Goal: Task Accomplishment & Management: Manage account settings

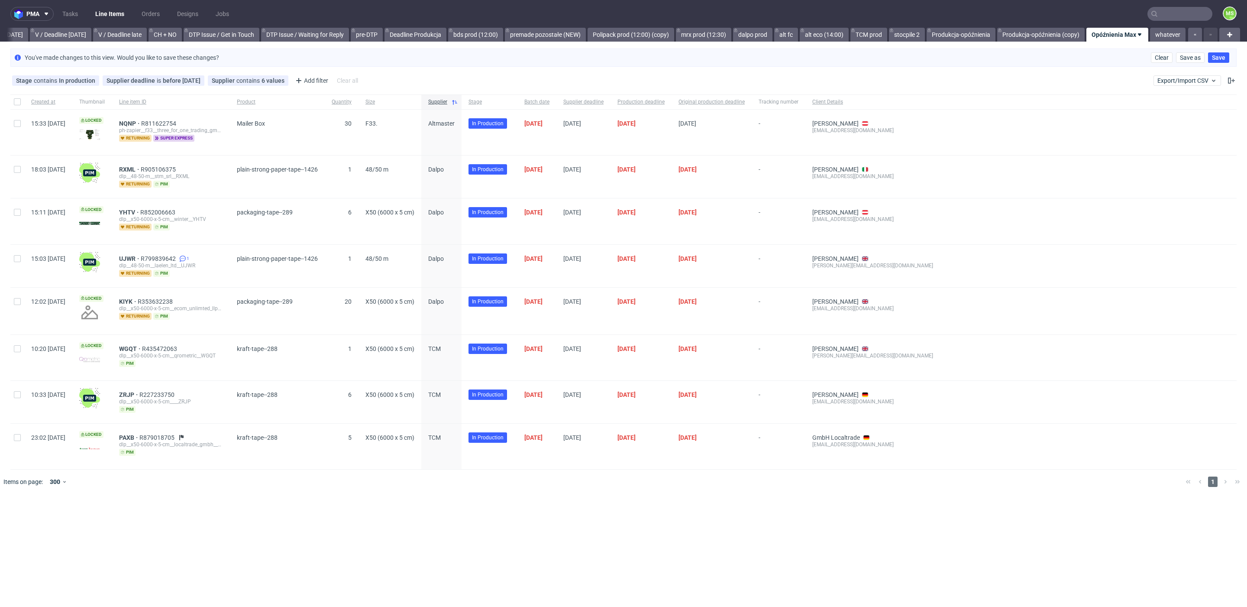
scroll to position [0, 1128]
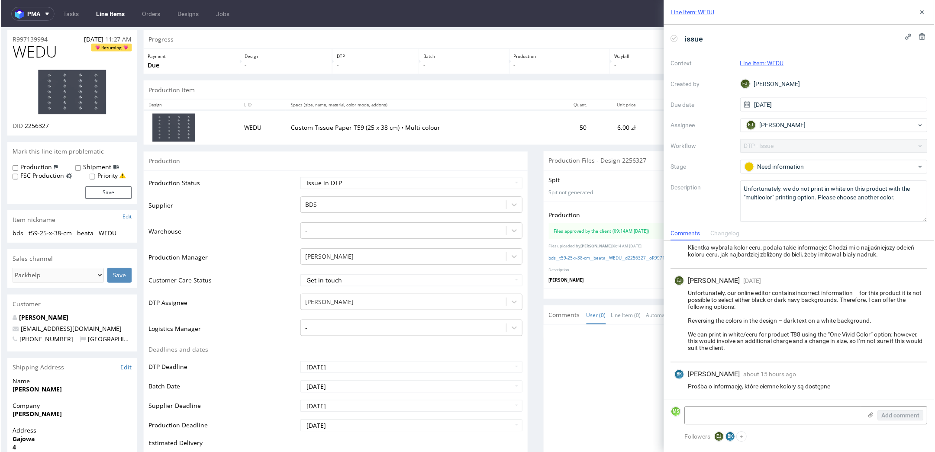
scroll to position [29, 0]
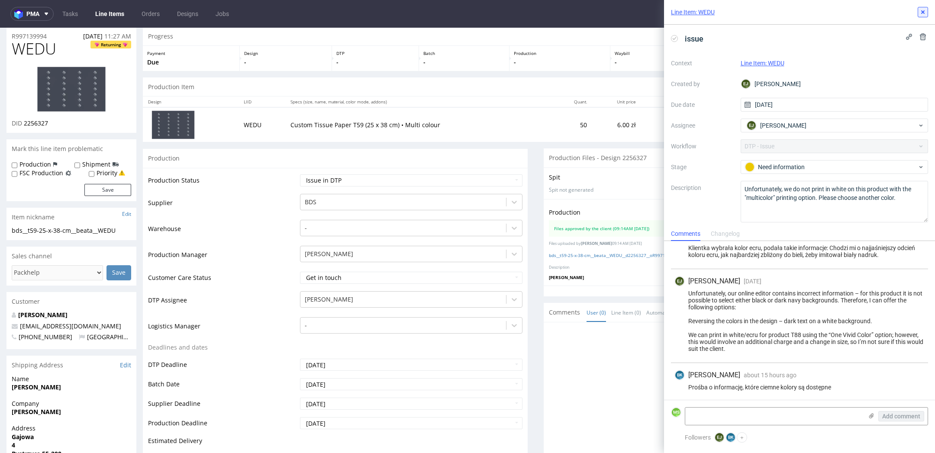
click at [925, 9] on icon at bounding box center [923, 12] width 7 height 7
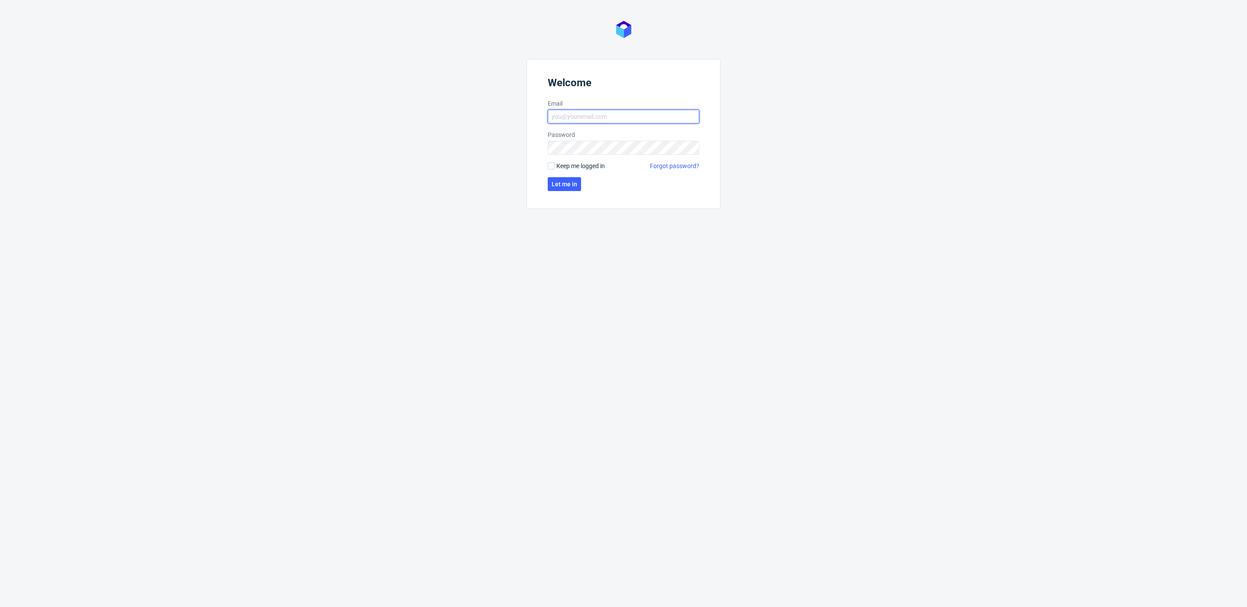
click at [572, 114] on input "Email" at bounding box center [624, 117] width 152 height 14
type input "maksymilian.szyszko@packhelp.com"
drag, startPoint x: 592, startPoint y: 163, endPoint x: 600, endPoint y: 155, distance: 11.3
click at [594, 161] on span "Keep me logged in" at bounding box center [580, 165] width 48 height 9
click at [581, 163] on span "Keep me logged in" at bounding box center [580, 165] width 48 height 9
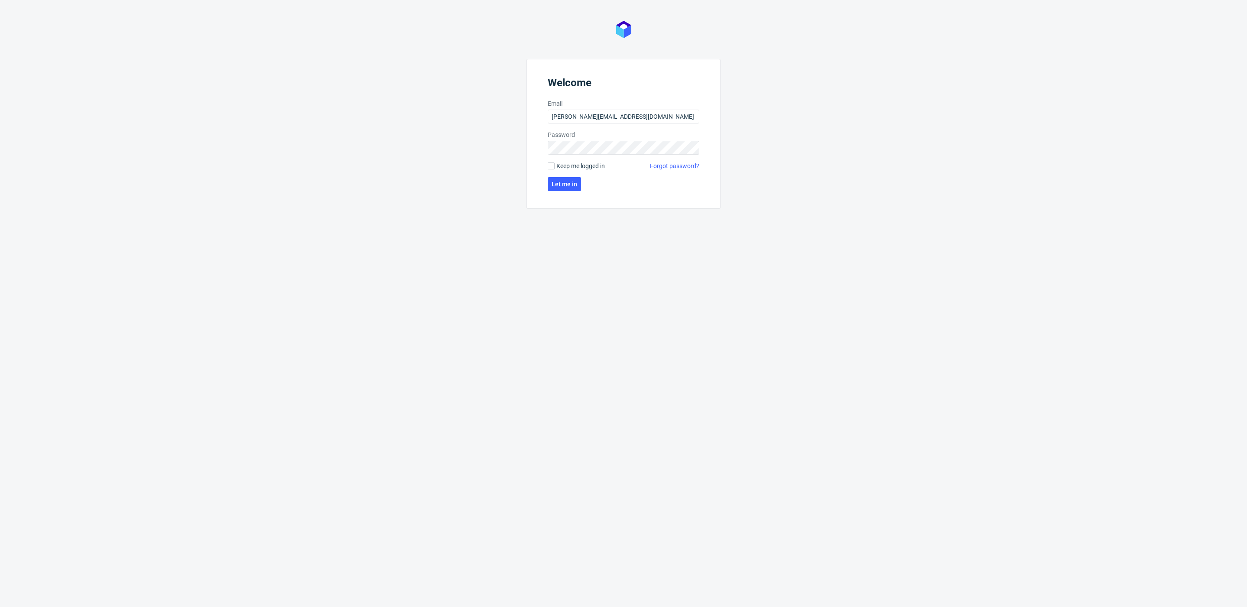
click at [555, 163] on input "Keep me logged in" at bounding box center [551, 165] width 7 height 7
checkbox input "true"
click button "Let me in" at bounding box center [564, 184] width 33 height 14
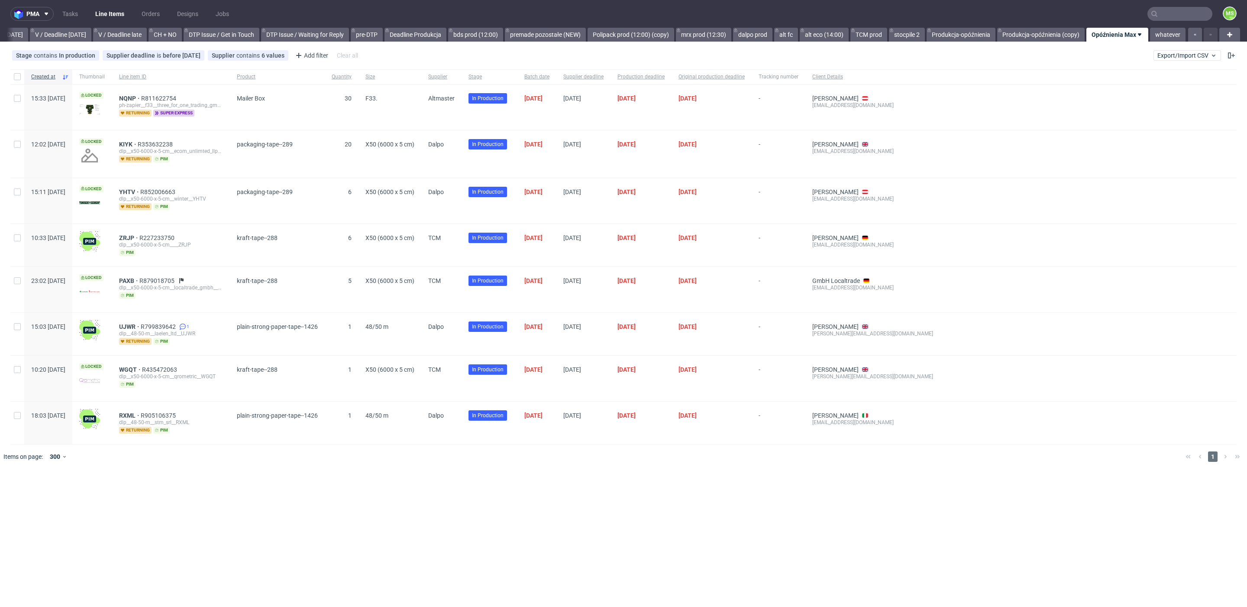
scroll to position [0, 1128]
click at [1188, 57] on span "Export/Import CSV" at bounding box center [1187, 55] width 60 height 7
click at [1177, 88] on link "Import shipments CSV" at bounding box center [1166, 91] width 101 height 14
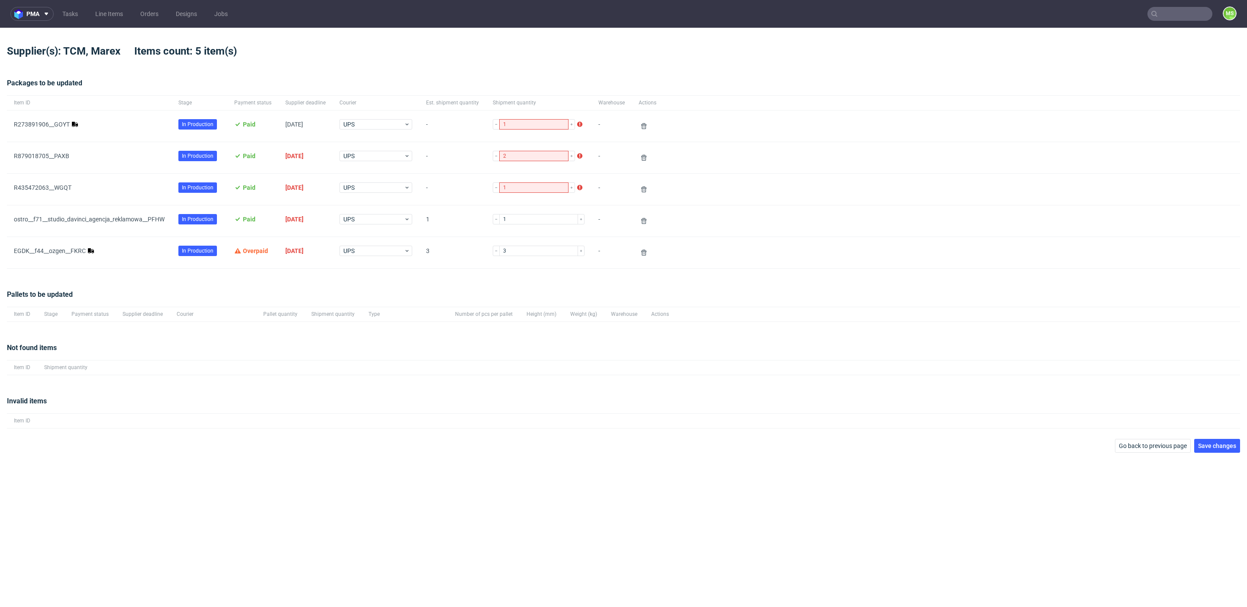
drag, startPoint x: 111, startPoint y: 295, endPoint x: 97, endPoint y: 266, distance: 32.5
click at [112, 291] on div "Pallets to be updated" at bounding box center [623, 297] width 1233 height 17
click at [83, 252] on link "EGDK__f44__ozgen__FKRC" at bounding box center [50, 250] width 72 height 7
drag, startPoint x: 47, startPoint y: 120, endPoint x: 58, endPoint y: 116, distance: 12.3
click at [47, 121] on link "R273891906__GOYT" at bounding box center [42, 124] width 56 height 7
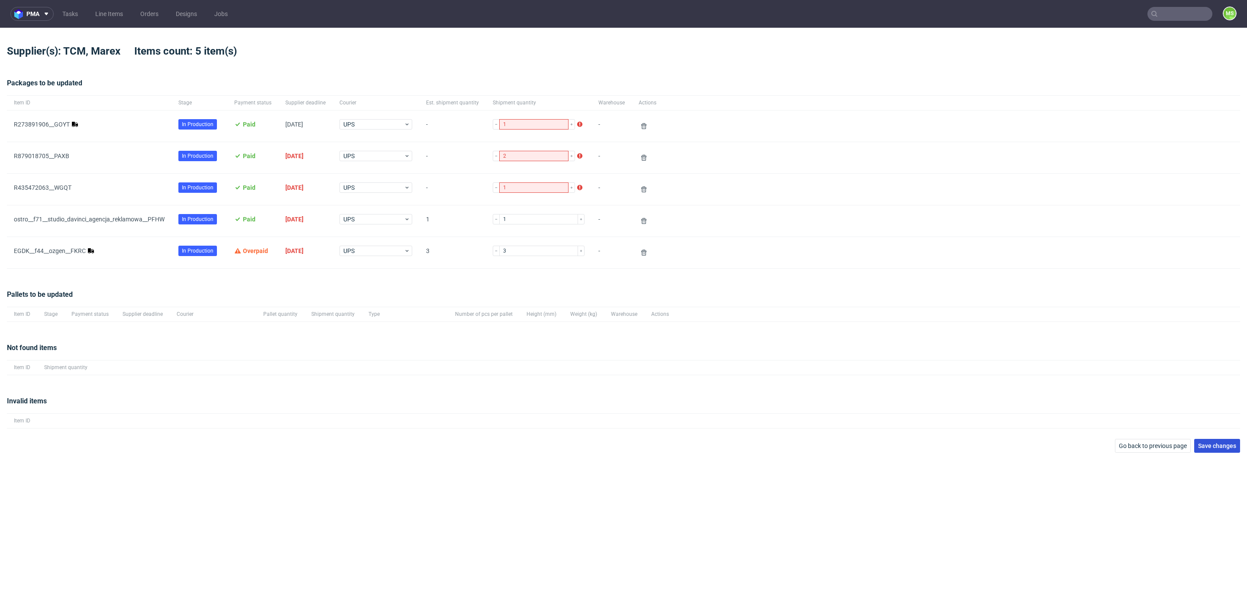
click at [1210, 448] on button "Save changes" at bounding box center [1217, 446] width 46 height 14
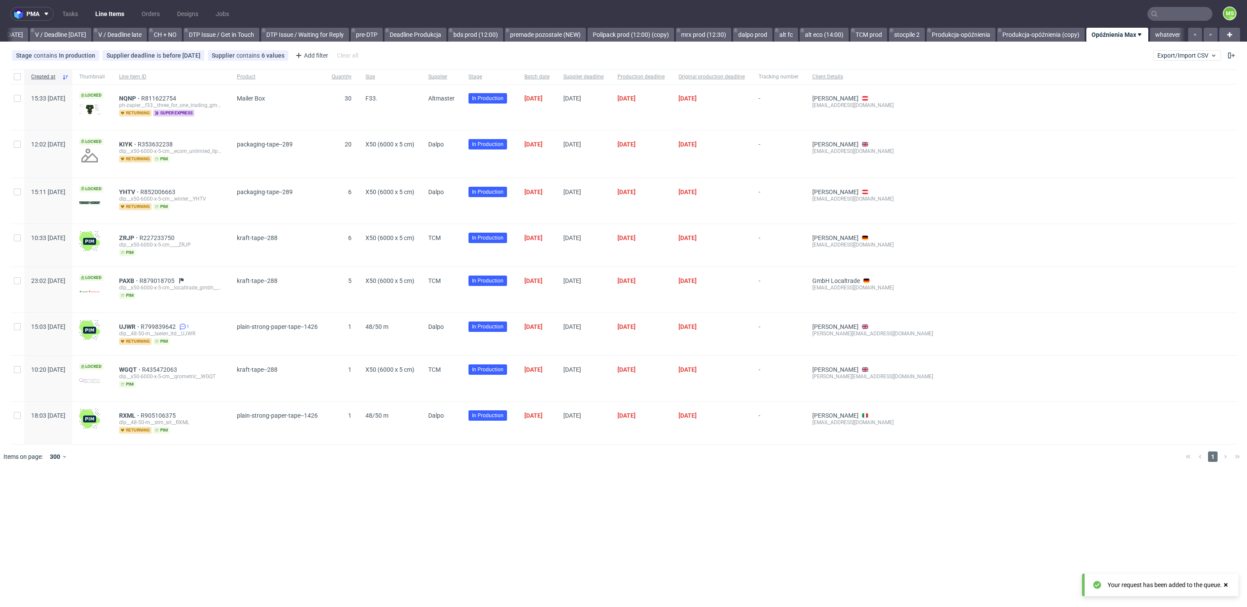
scroll to position [0, 1128]
click at [1169, 58] on span "Export/Import CSV" at bounding box center [1187, 55] width 60 height 7
click at [1161, 89] on link "Import shipments CSV" at bounding box center [1166, 91] width 101 height 14
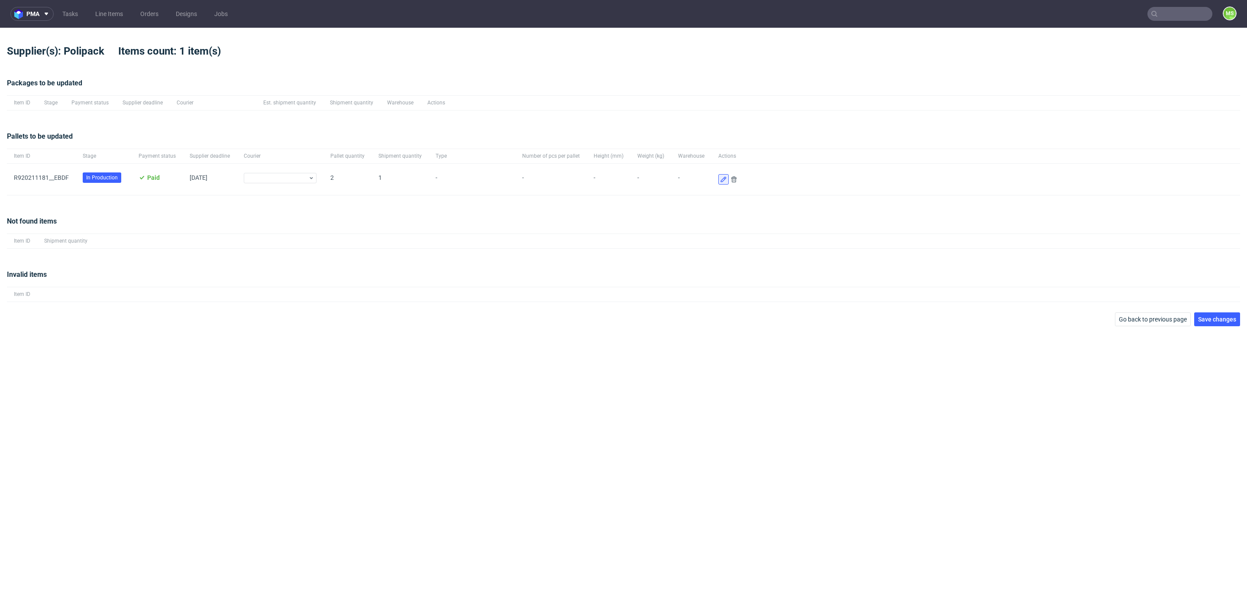
click at [720, 181] on use at bounding box center [723, 180] width 6 height 6
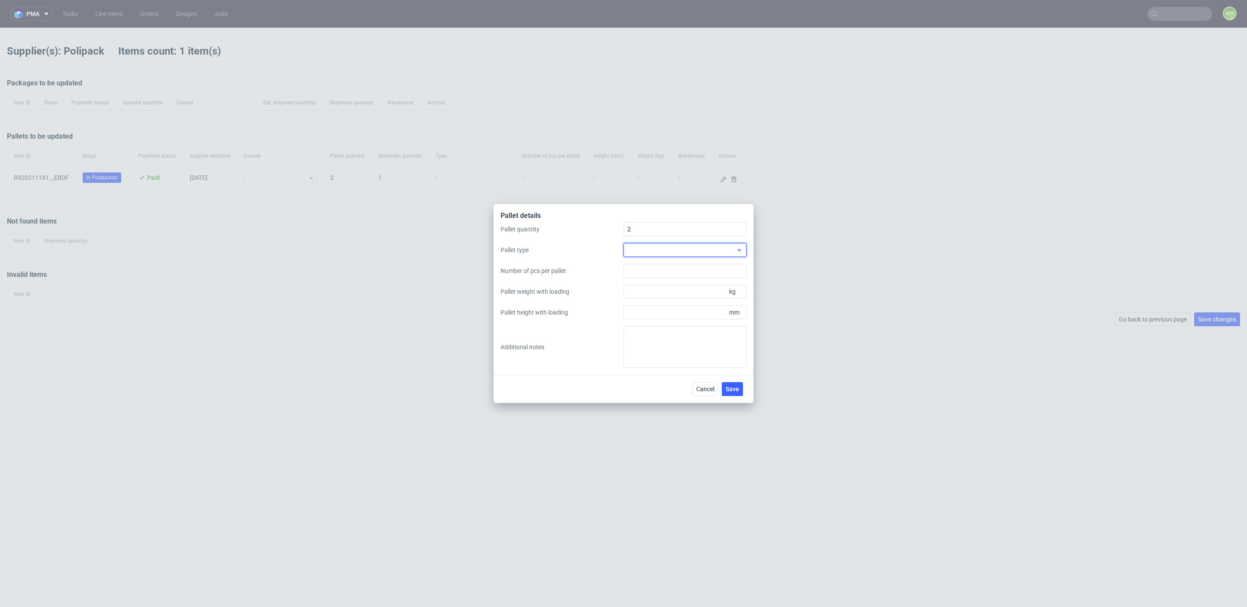
click at [670, 251] on div at bounding box center [684, 250] width 123 height 14
click at [666, 308] on div "Other" at bounding box center [685, 313] width 116 height 16
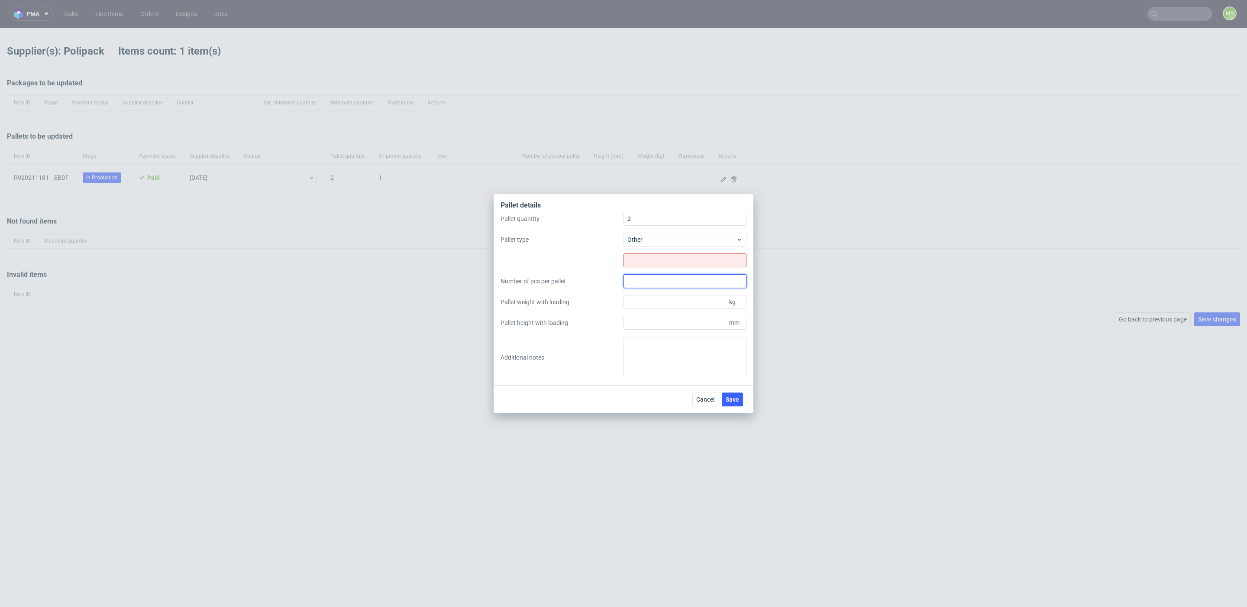
click at [678, 287] on input "Number of pcs per pallet" at bounding box center [684, 281] width 123 height 14
type input "1"
click at [666, 261] on input "text" at bounding box center [684, 260] width 123 height 14
type input "1200x800x2000 600x800x1000"
click at [659, 305] on input "Pallet weight with loading" at bounding box center [684, 302] width 123 height 14
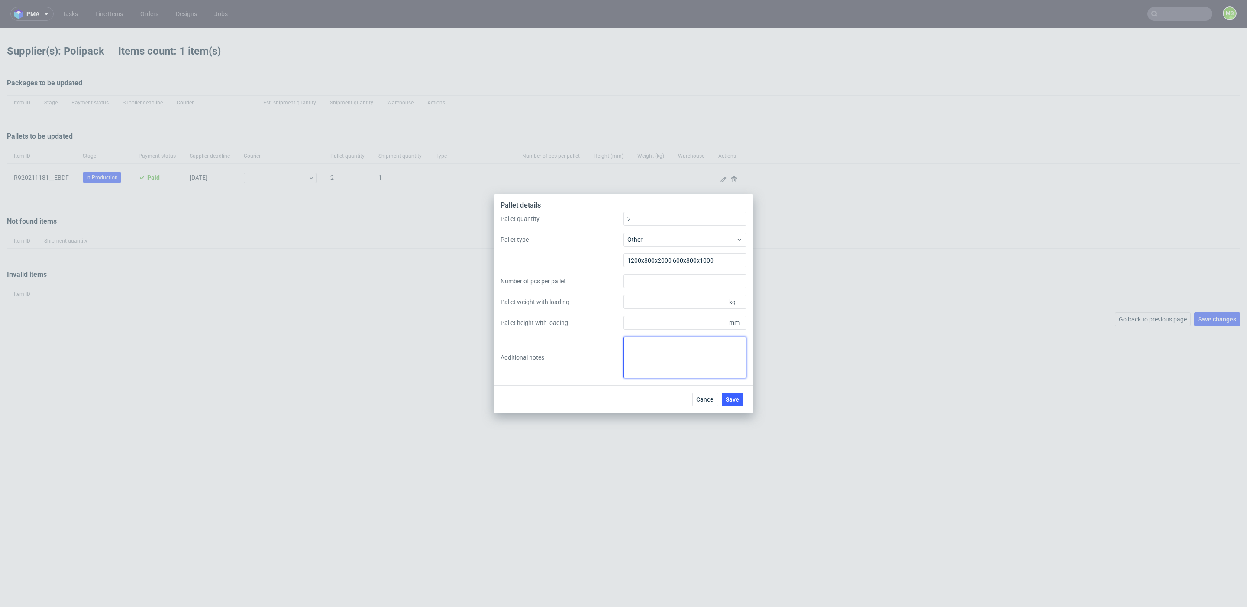
click at [667, 353] on textarea at bounding box center [684, 357] width 123 height 42
type textarea "1. 115 kg 2. 48 kg"
click at [730, 397] on span "Save" at bounding box center [732, 399] width 13 height 6
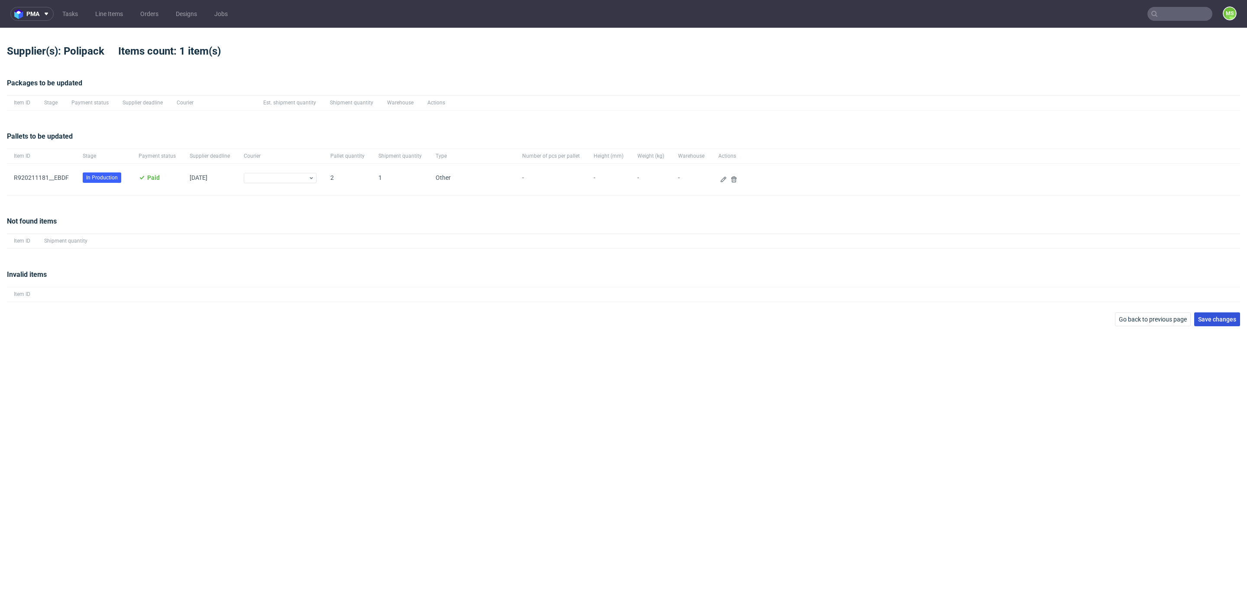
click at [1212, 314] on button "Save changes" at bounding box center [1217, 319] width 46 height 14
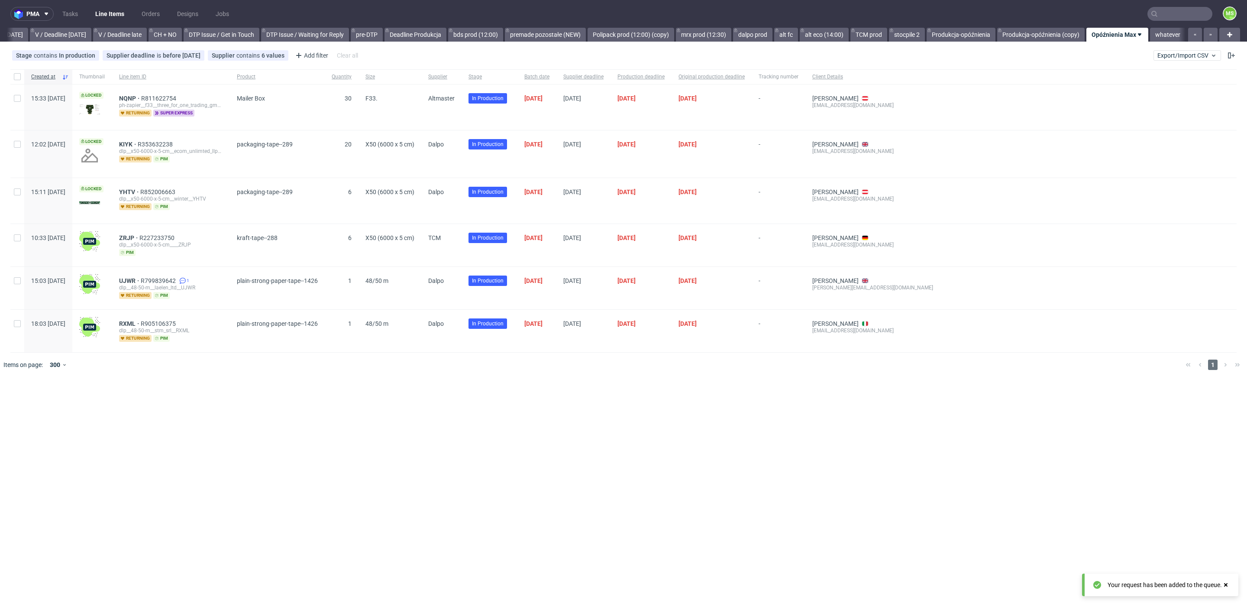
scroll to position [0, 1128]
click at [479, 37] on link "bds prod (12:00)" at bounding box center [475, 35] width 55 height 14
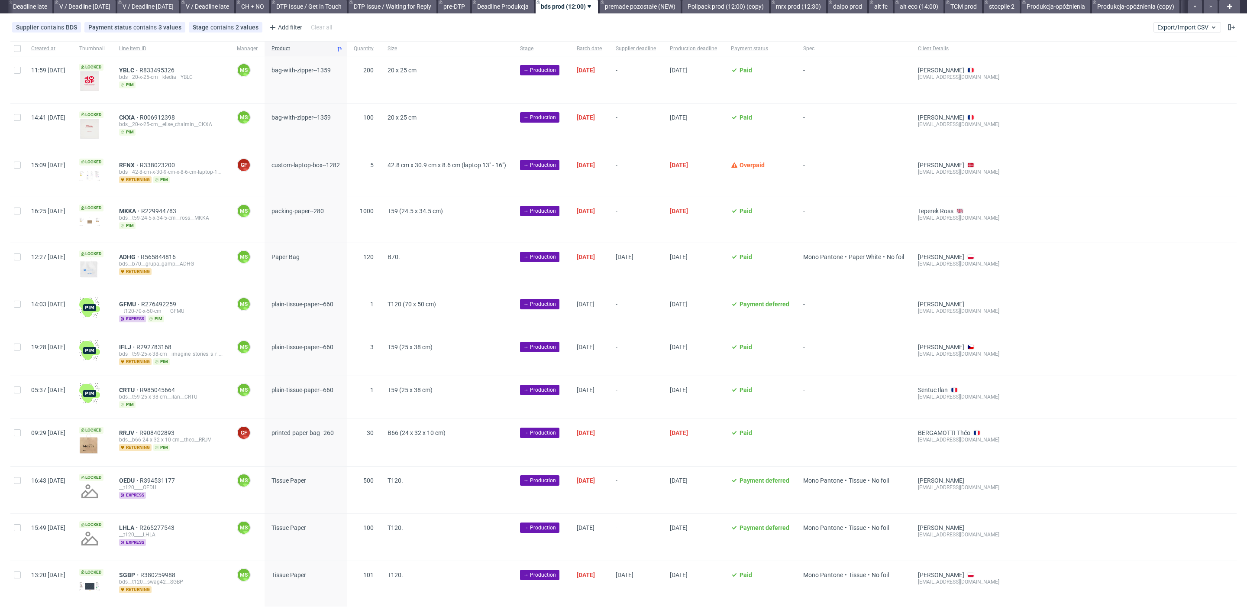
scroll to position [27, 0]
click at [652, 12] on link "premade pozostałe (NEW)" at bounding box center [640, 7] width 81 height 14
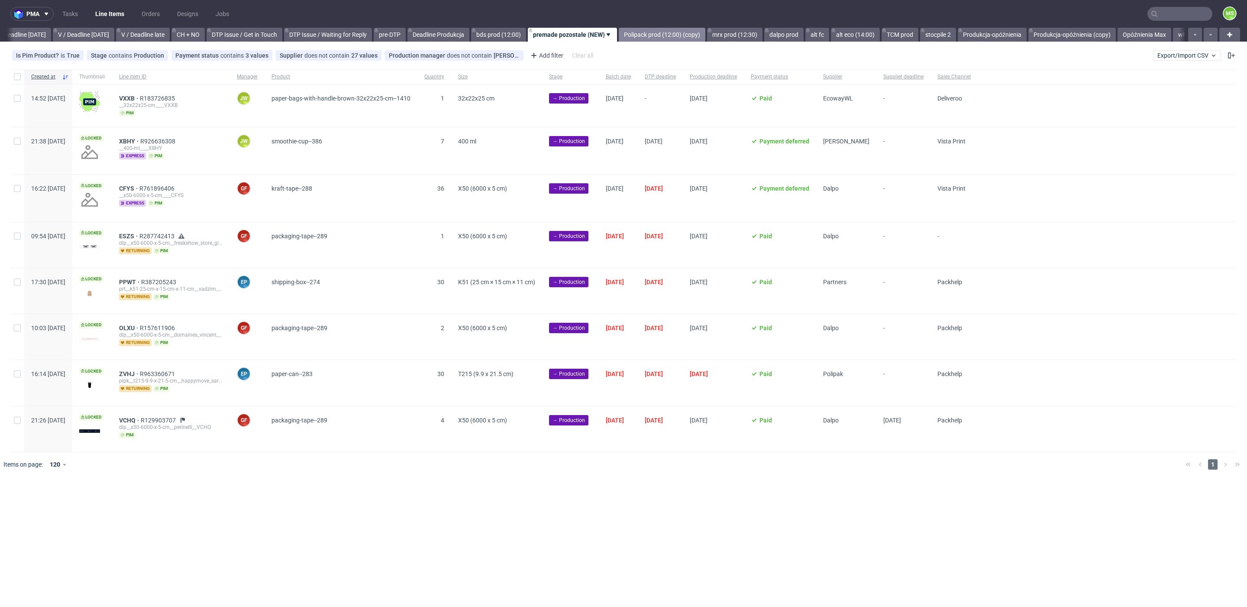
click at [699, 31] on link "Polipack prod (12:00) (copy)" at bounding box center [662, 35] width 87 height 14
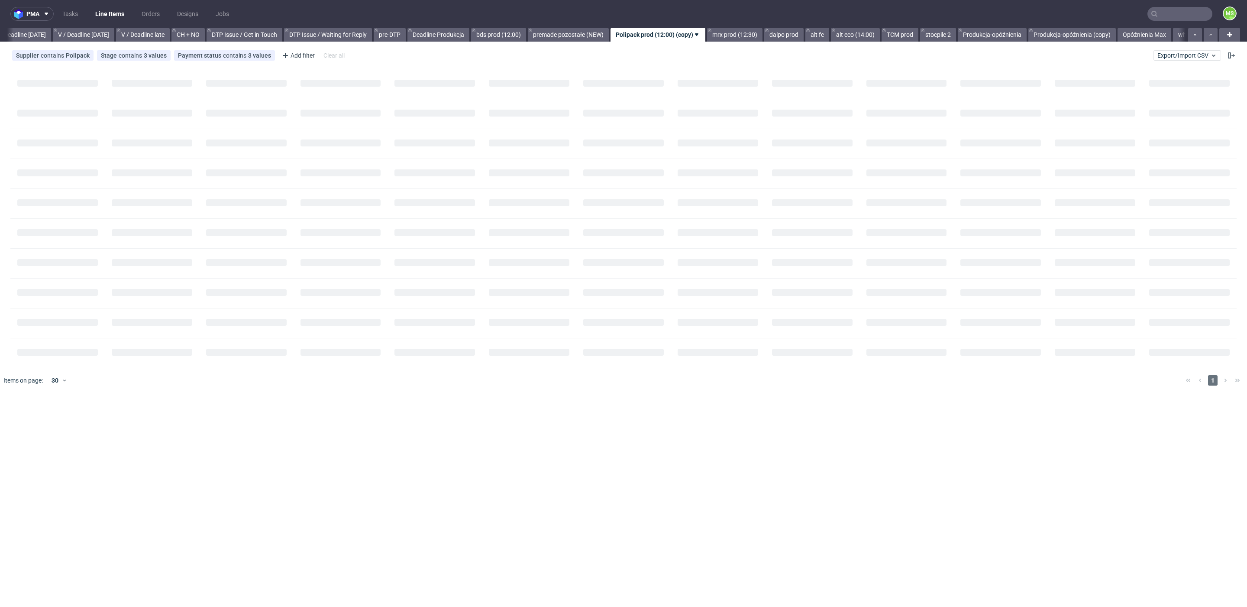
scroll to position [0, 1129]
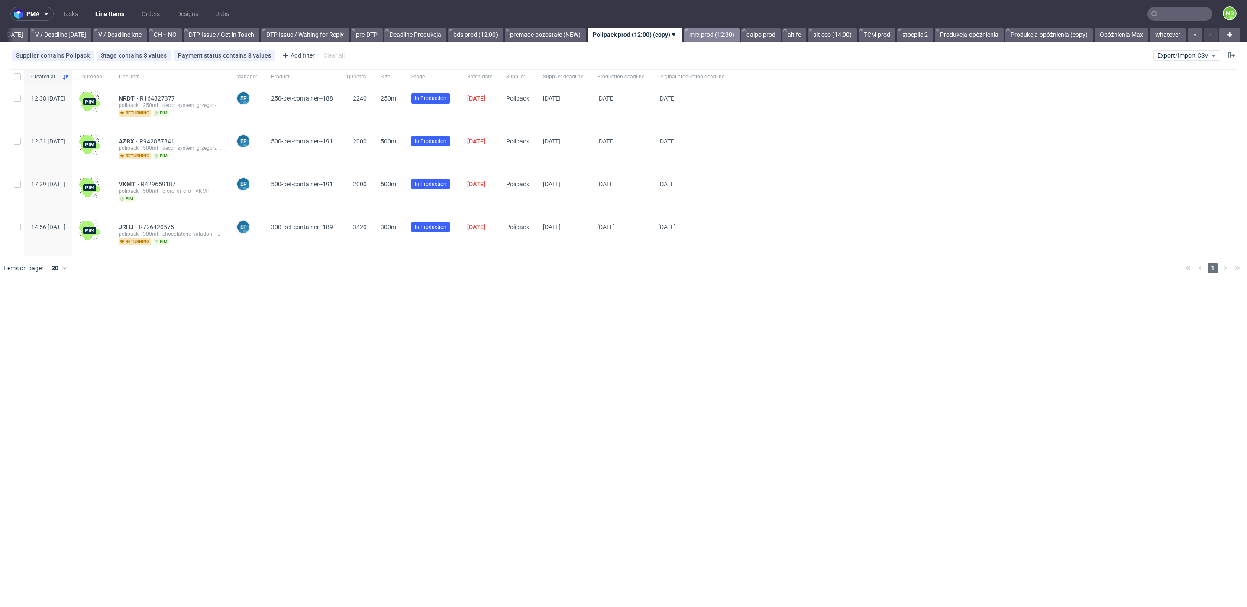
click at [714, 39] on link "mrx prod (12:30)" at bounding box center [711, 35] width 55 height 14
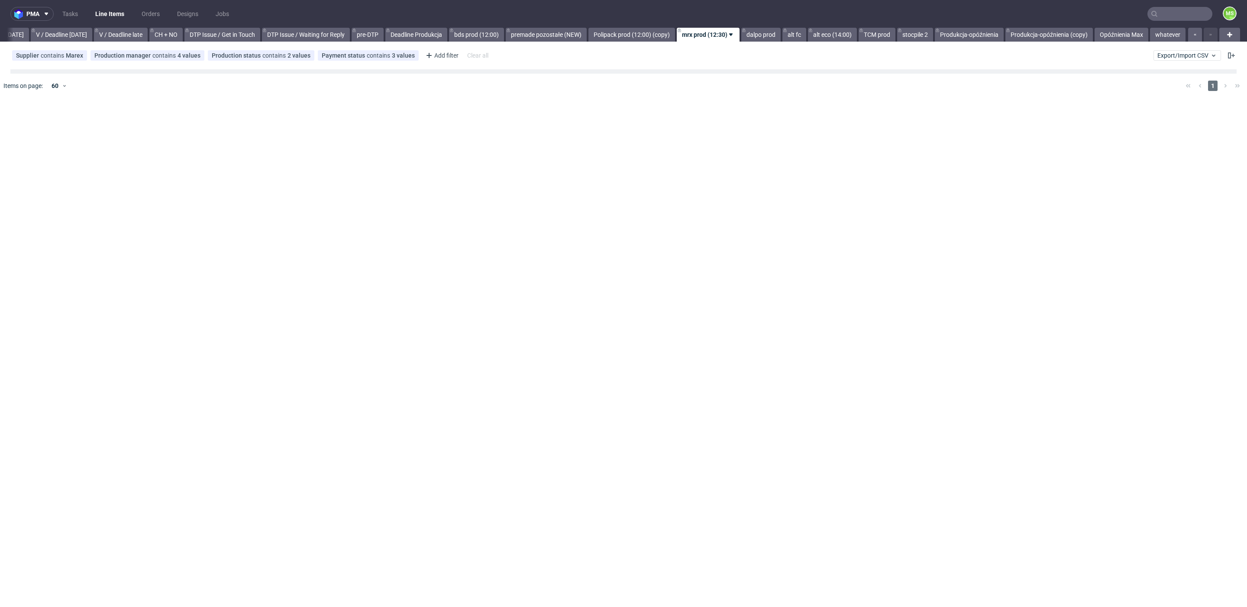
scroll to position [0, 1129]
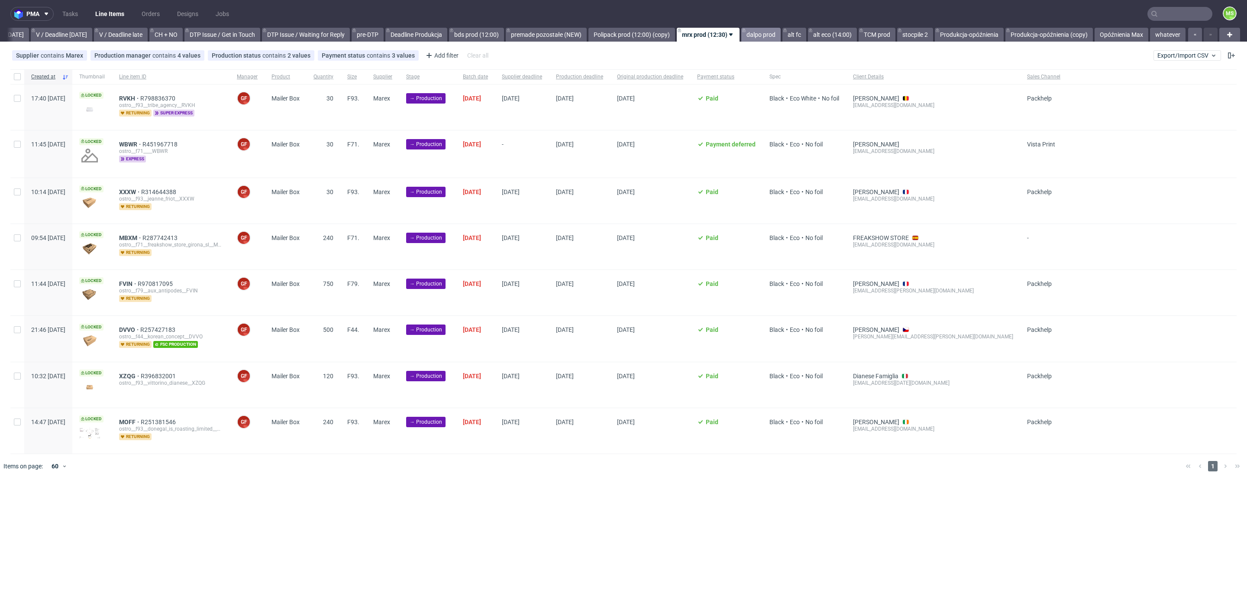
click at [764, 32] on link "dalpo prod" at bounding box center [760, 35] width 39 height 14
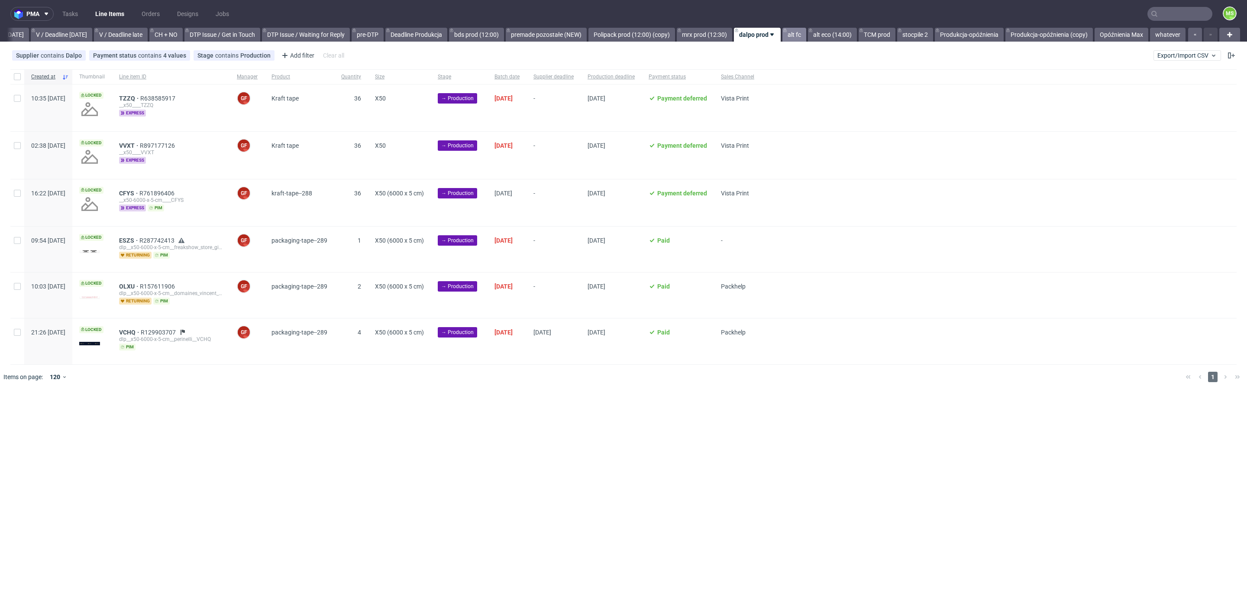
click at [798, 32] on link "alt fc" at bounding box center [794, 35] width 24 height 14
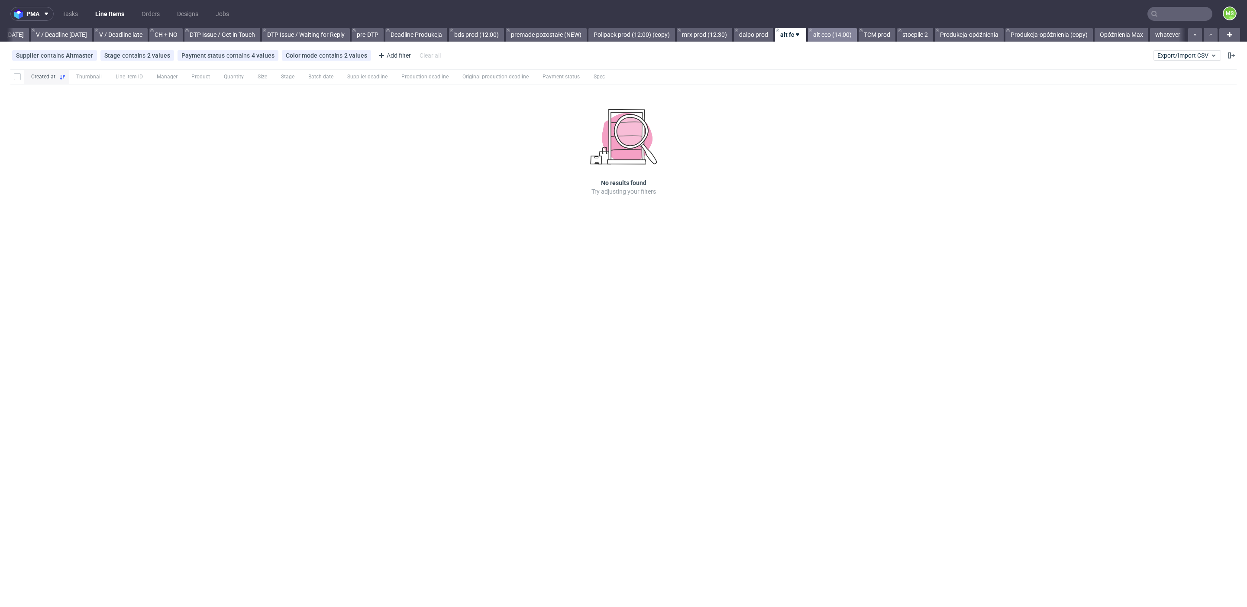
click at [825, 33] on link "alt eco (14:00)" at bounding box center [832, 35] width 49 height 14
click at [873, 33] on link "TCM prod" at bounding box center [877, 35] width 37 height 14
click at [752, 38] on link "dalpo prod" at bounding box center [753, 35] width 39 height 14
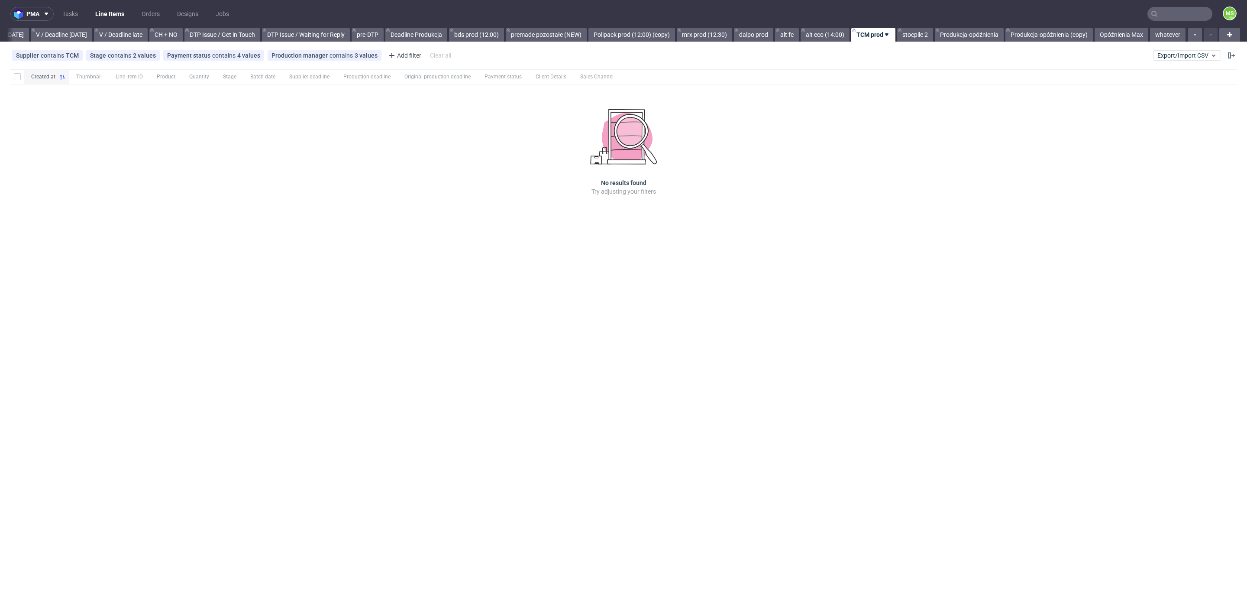
scroll to position [0, 1128]
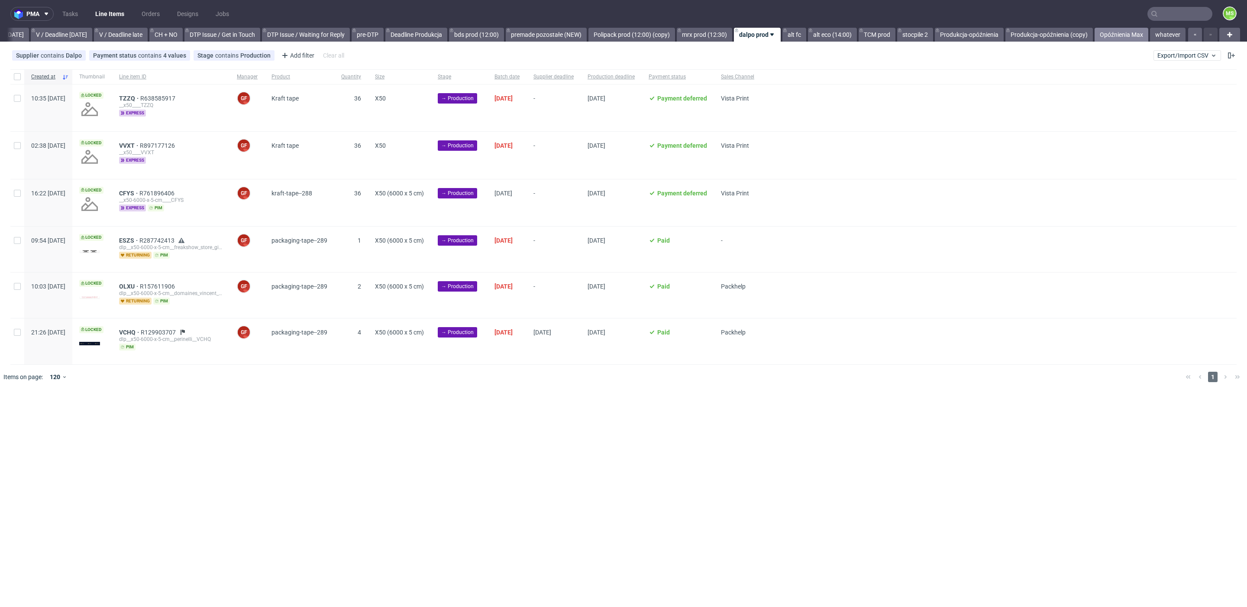
click at [1127, 34] on link "Opóźnienia Max" at bounding box center [1122, 35] width 54 height 14
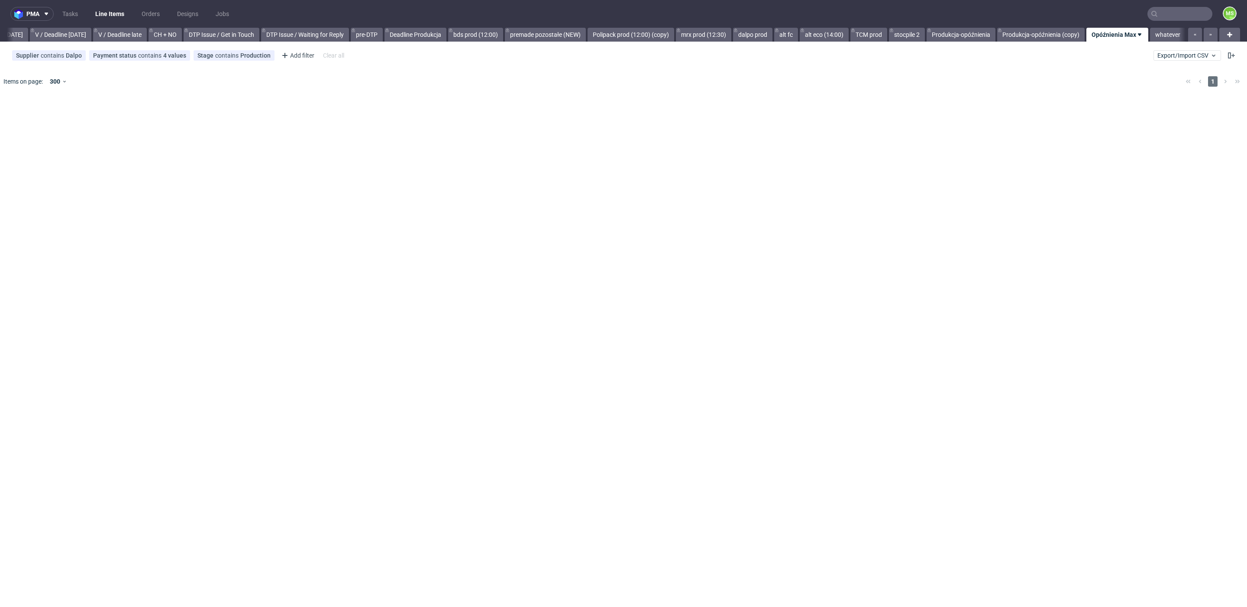
scroll to position [0, 1128]
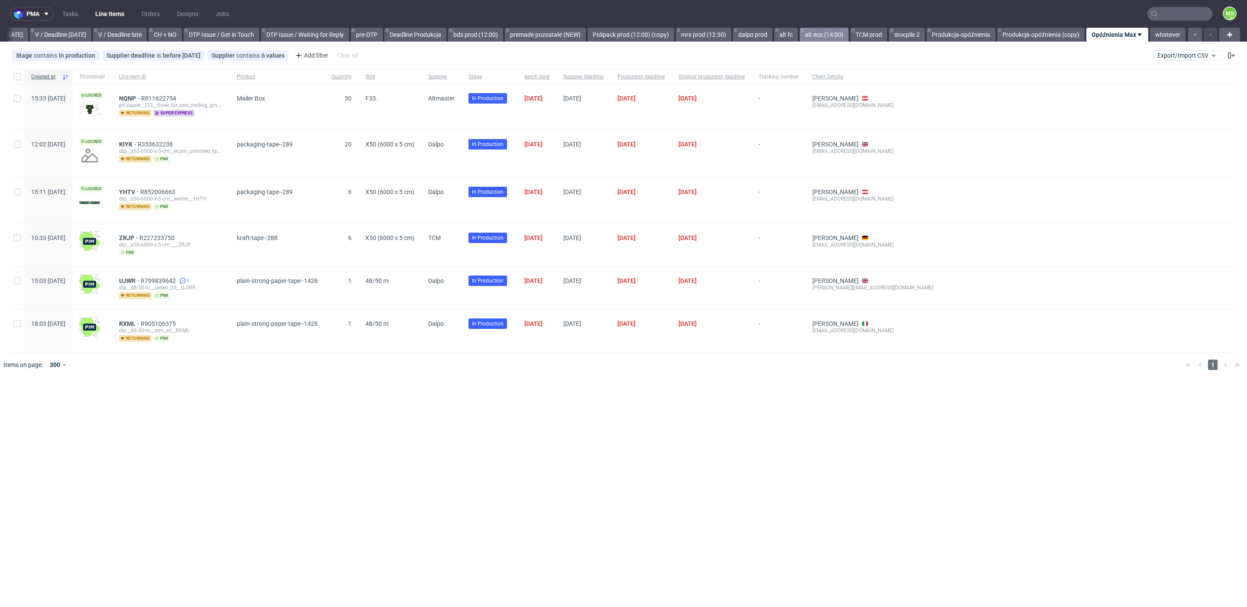
drag, startPoint x: 826, startPoint y: 35, endPoint x: 842, endPoint y: 32, distance: 15.8
click at [828, 34] on link "alt eco (14:00)" at bounding box center [824, 35] width 49 height 14
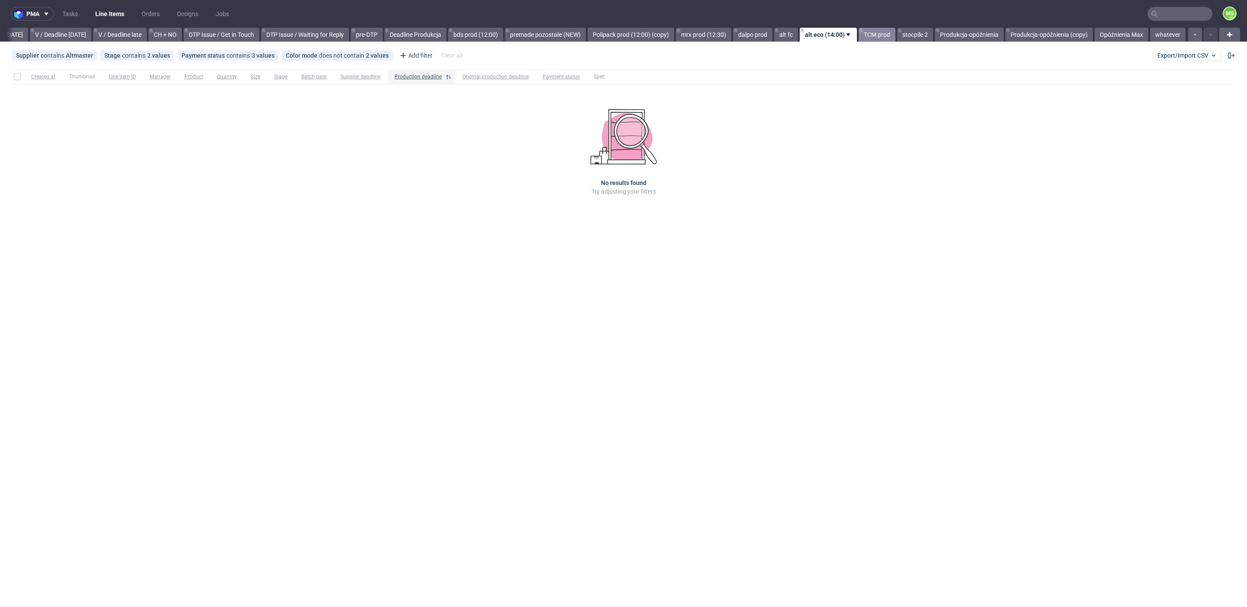
click at [863, 32] on icon at bounding box center [860, 30] width 3 height 7
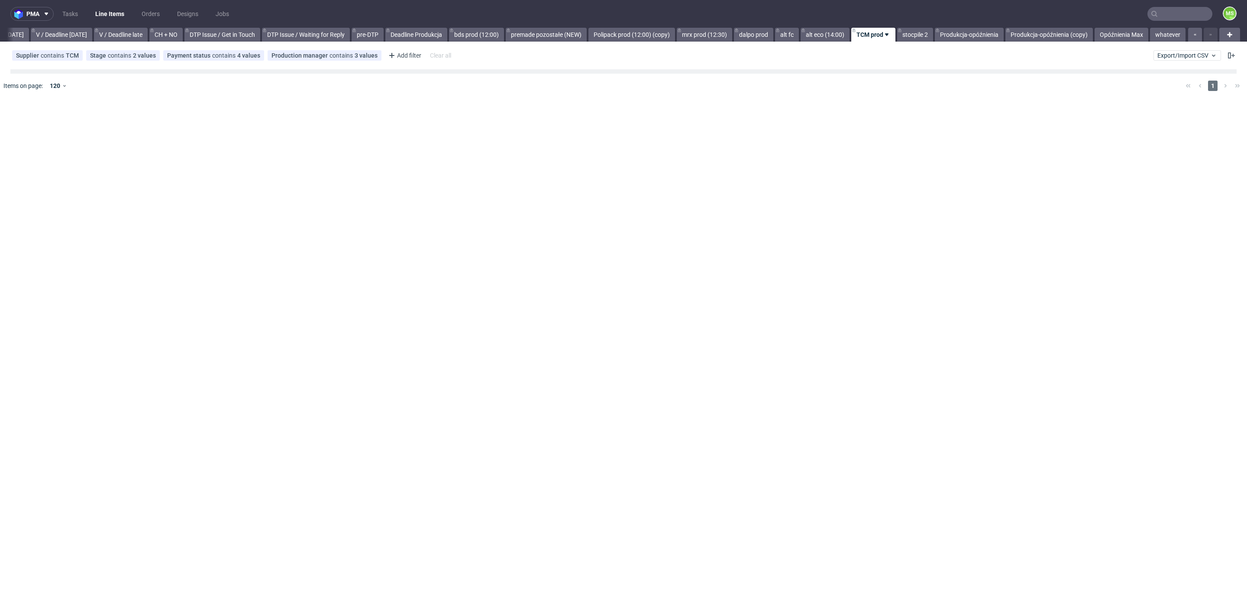
scroll to position [0, 1128]
click at [749, 34] on link "dalpo prod" at bounding box center [753, 35] width 39 height 14
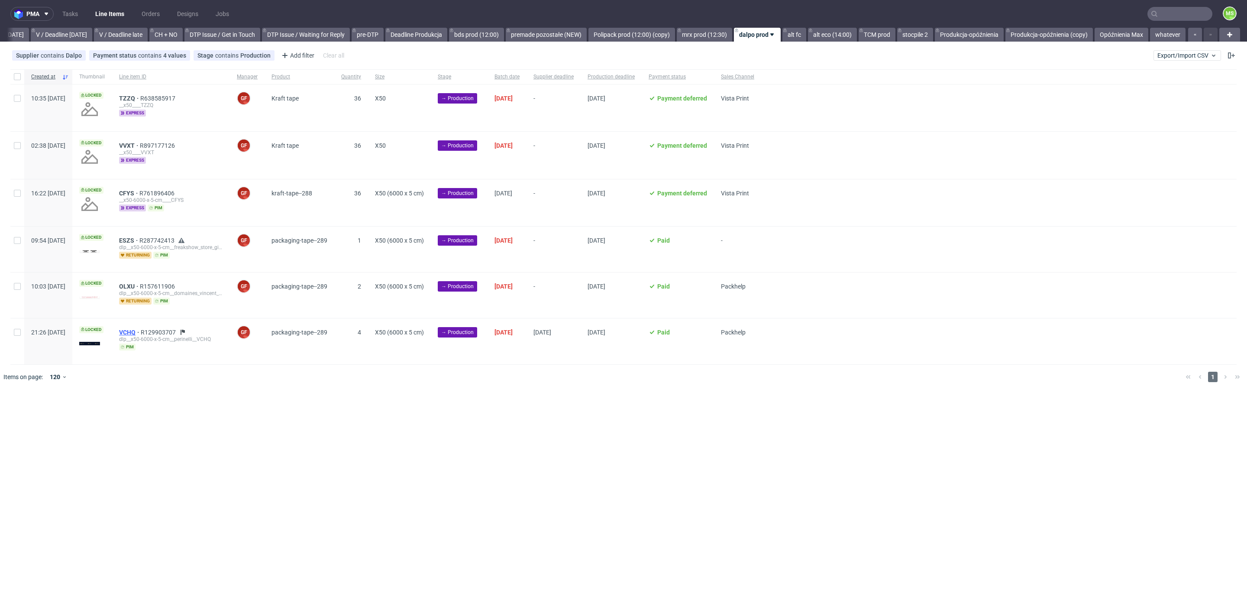
click at [141, 331] on span "VCHQ" at bounding box center [130, 332] width 22 height 7
click at [16, 333] on input "checkbox" at bounding box center [17, 332] width 7 height 7
checkbox input "true"
click at [32, 417] on span "Change status" at bounding box center [31, 415] width 40 height 9
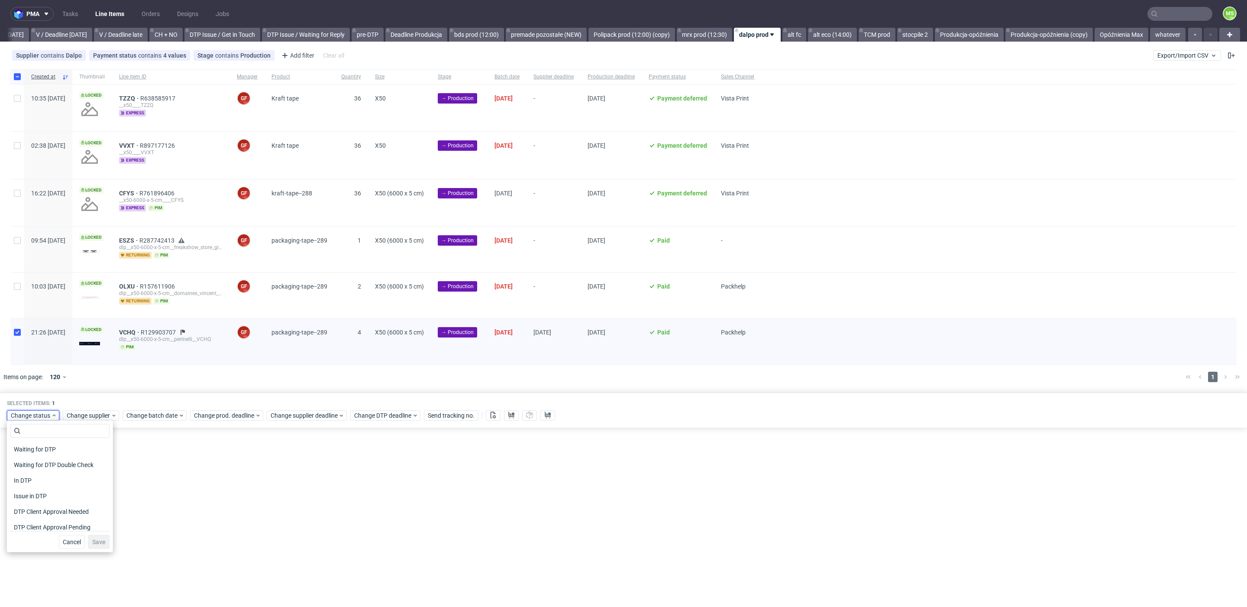
scroll to position [113, 0]
click at [50, 462] on span "In Production" at bounding box center [32, 461] width 44 height 12
drag, startPoint x: 97, startPoint y: 543, endPoint x: 176, endPoint y: 551, distance: 79.2
click at [100, 543] on button "Save" at bounding box center [98, 542] width 21 height 14
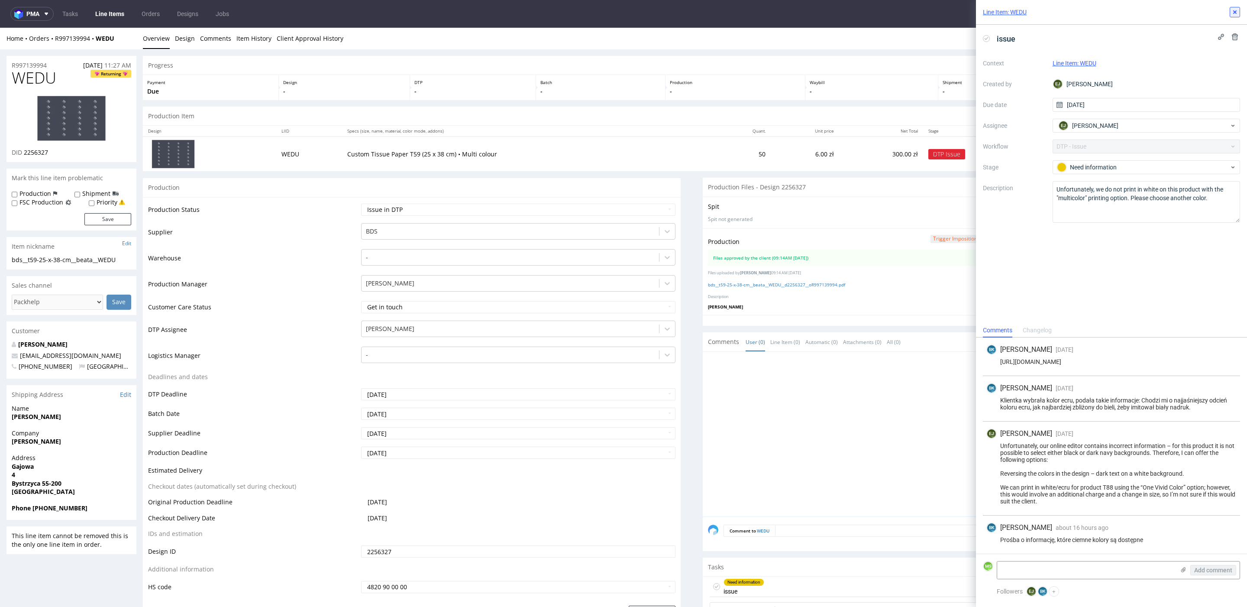
click at [1234, 13] on use at bounding box center [1234, 11] width 3 height 3
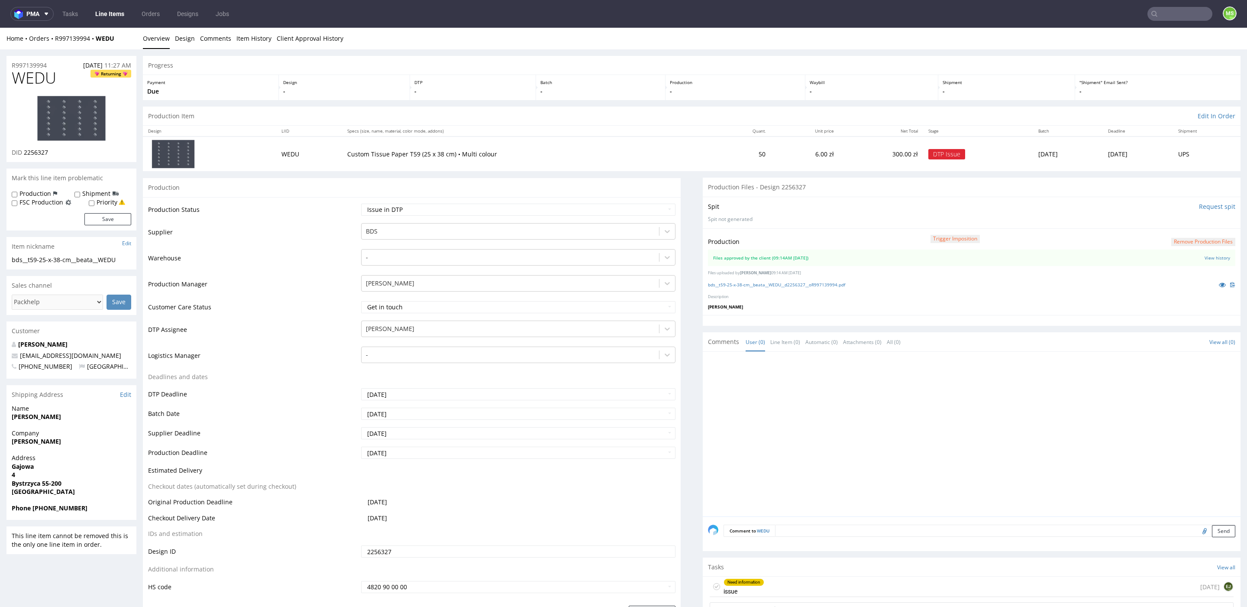
click at [1155, 17] on input "text" at bounding box center [1179, 14] width 65 height 14
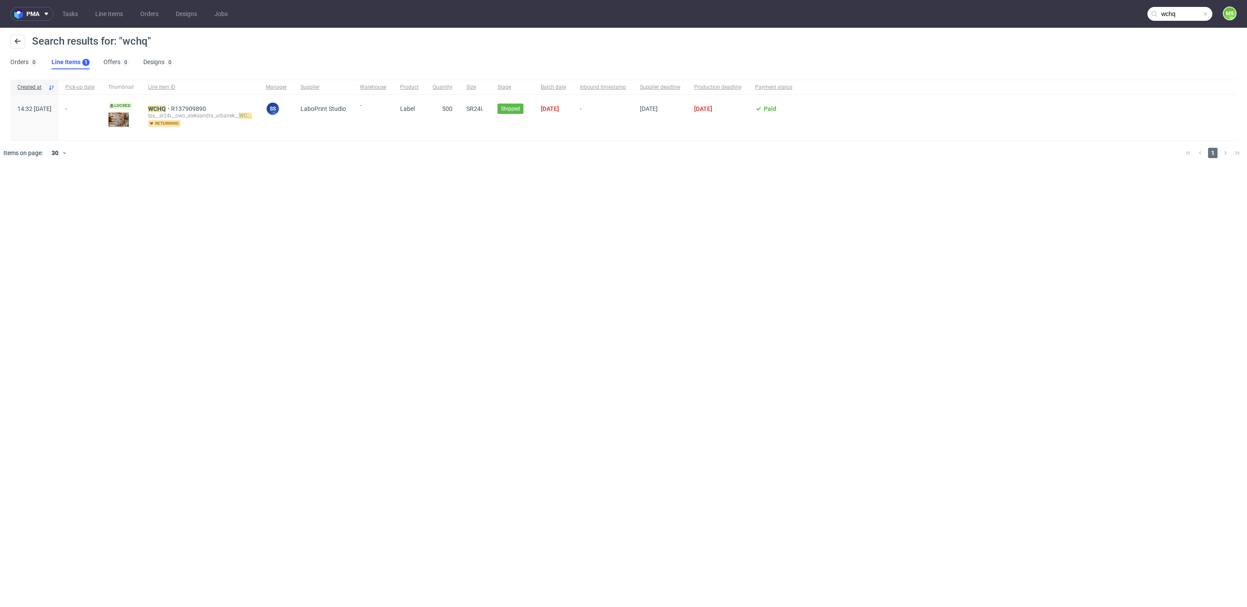
drag, startPoint x: 1177, startPoint y: 12, endPoint x: 1172, endPoint y: 14, distance: 5.6
click at [1177, 12] on input "wchq" at bounding box center [1179, 14] width 65 height 14
drag, startPoint x: 1063, startPoint y: 15, endPoint x: 1105, endPoint y: 17, distance: 41.6
click at [1063, 15] on input "wchq" at bounding box center [1128, 14] width 170 height 14
type input "vchq"
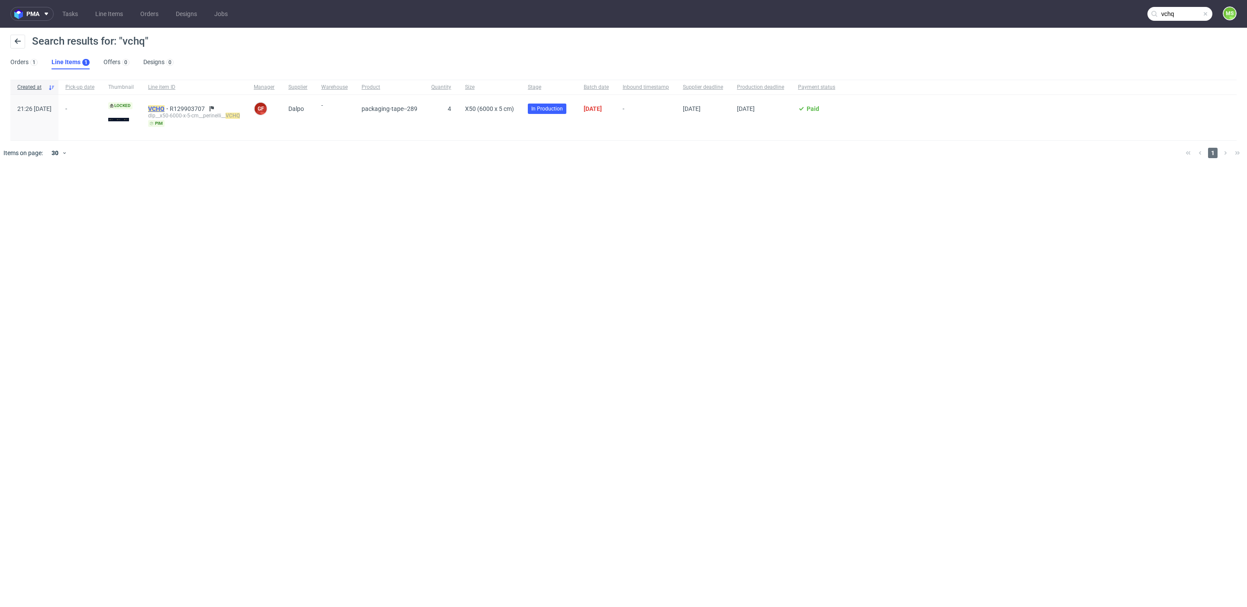
click at [165, 106] on mark "VCHQ" at bounding box center [156, 108] width 16 height 7
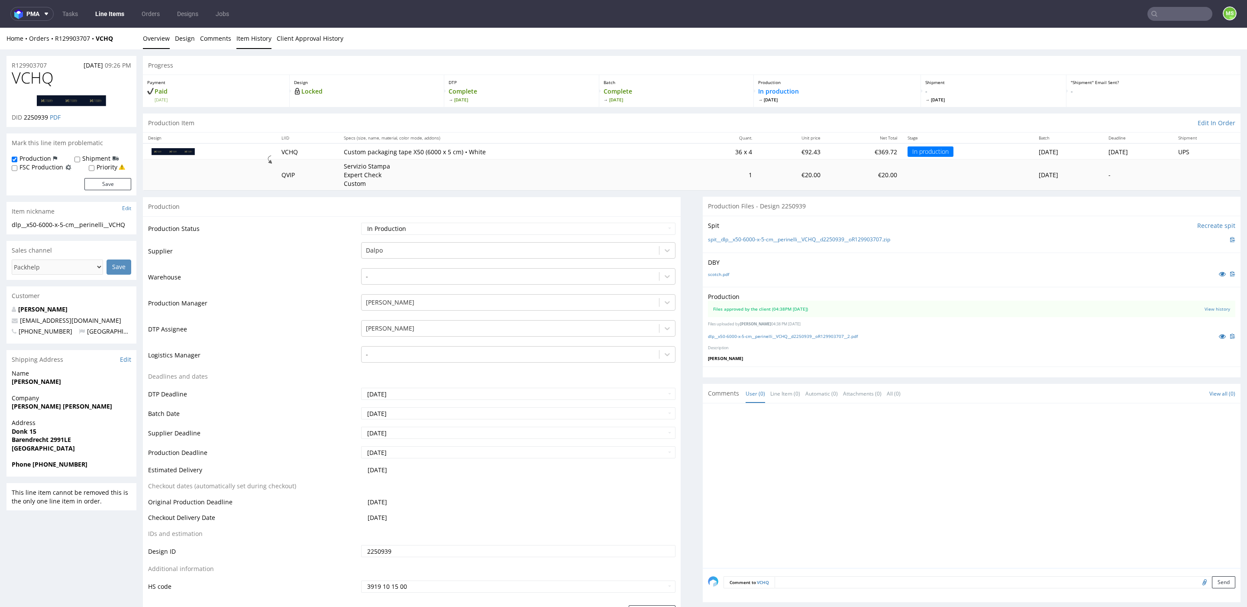
click at [261, 40] on link "Item History" at bounding box center [253, 38] width 35 height 21
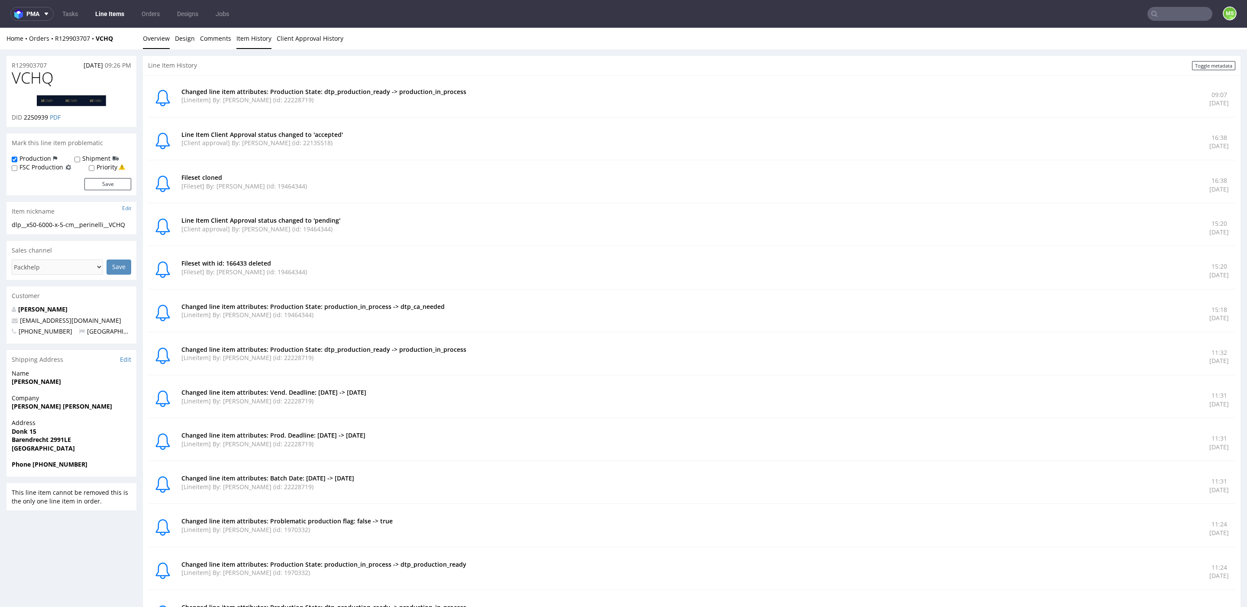
click at [158, 40] on link "Overview" at bounding box center [156, 38] width 27 height 21
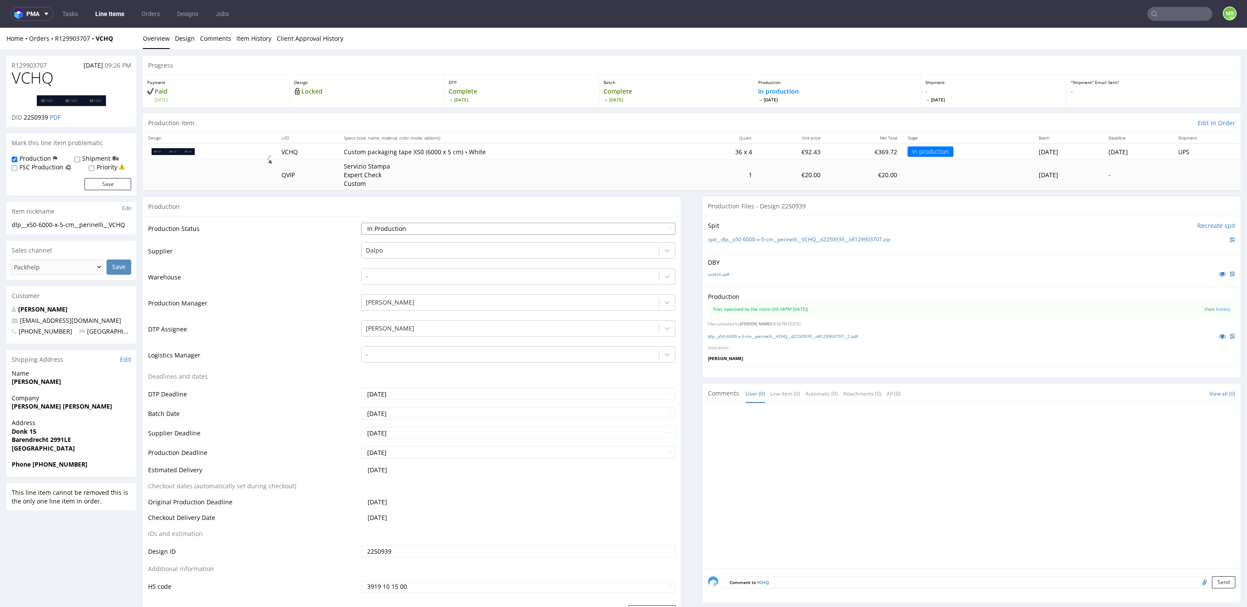
click at [438, 232] on select "Waiting for Artwork Waiting for Diecut Waiting for Mockup Waiting for DTP Waiti…" at bounding box center [518, 229] width 314 height 12
click at [361, 223] on select "Waiting for Artwork Waiting for Diecut Waiting for Mockup Waiting for DTP Waiti…" at bounding box center [518, 229] width 314 height 12
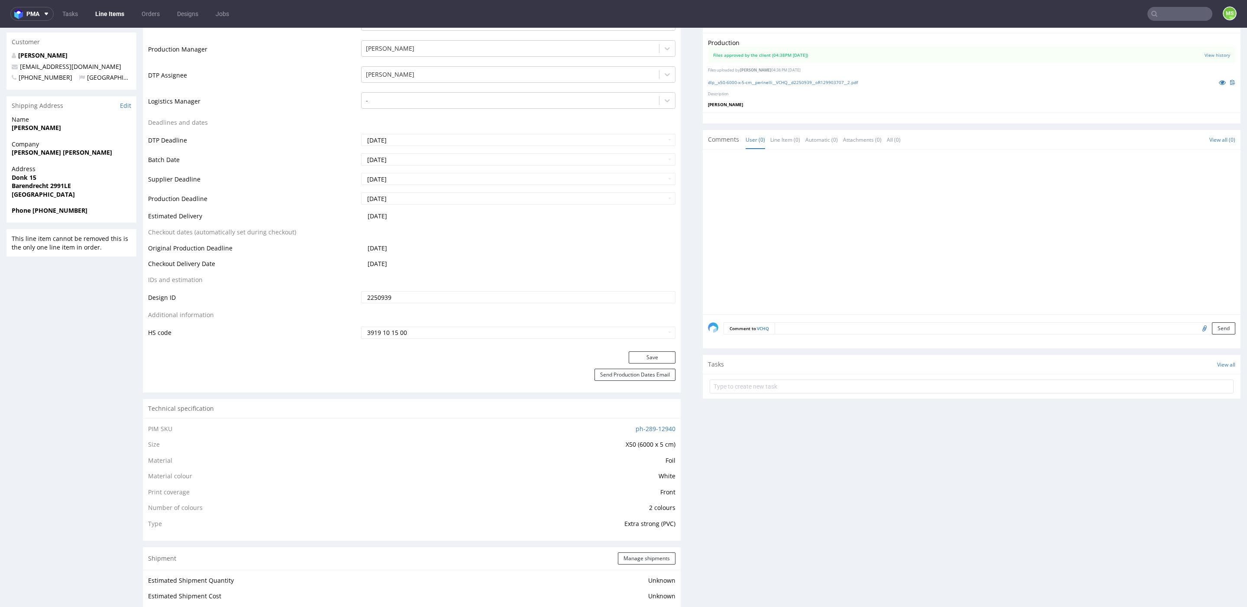
scroll to position [272, 0]
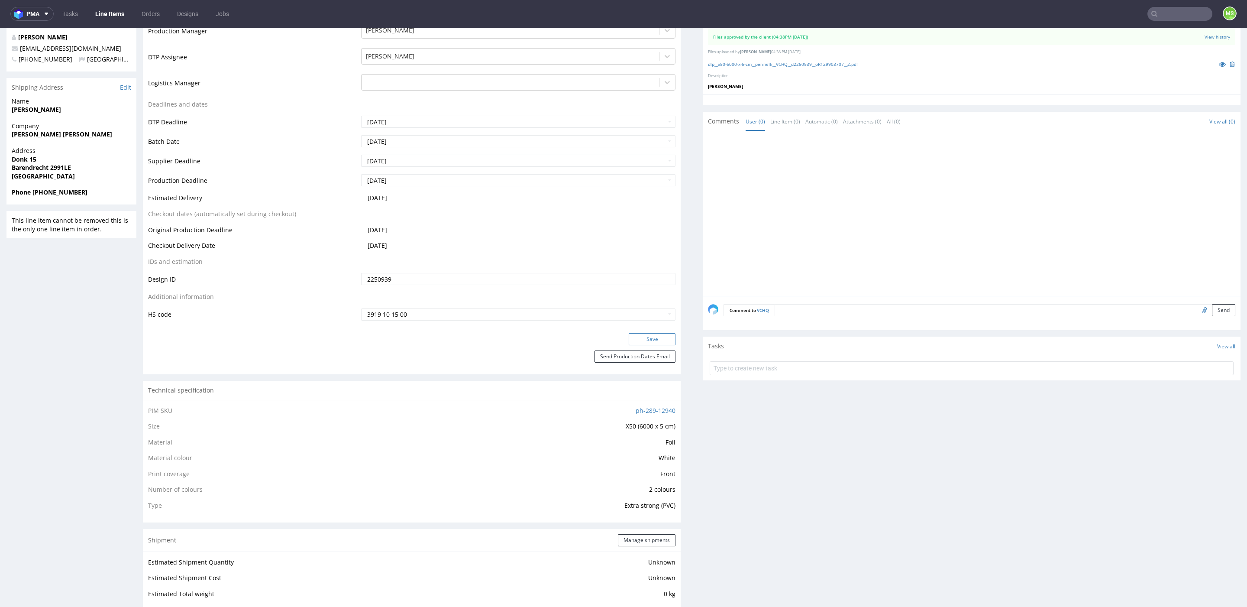
click at [644, 334] on button "Save" at bounding box center [652, 339] width 47 height 12
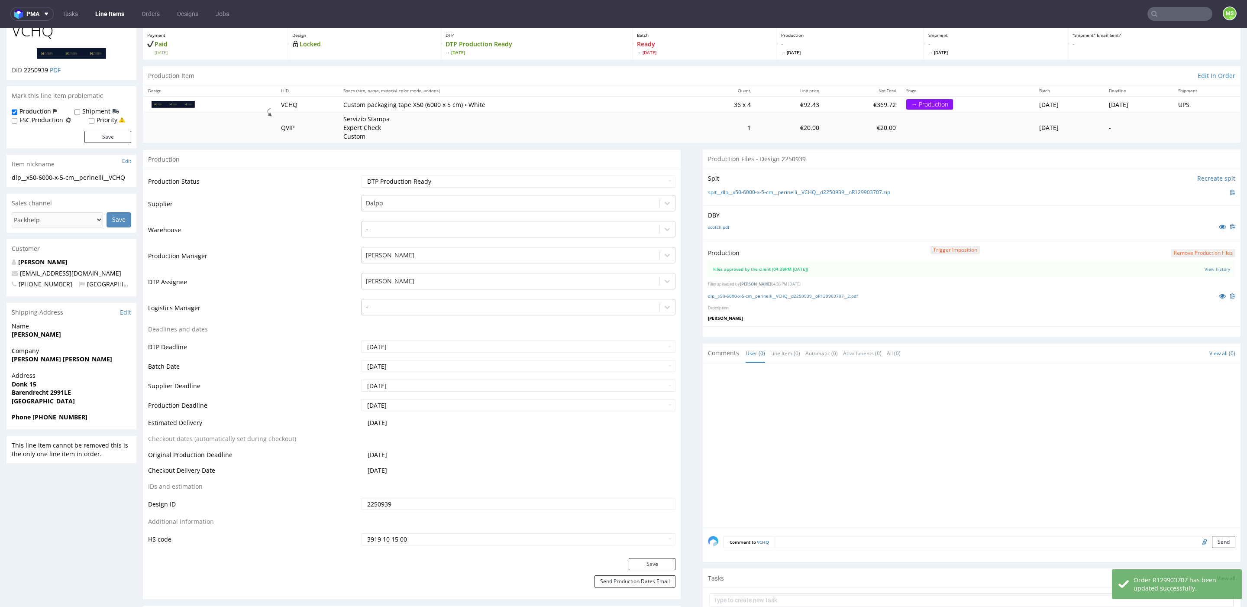
scroll to position [0, 0]
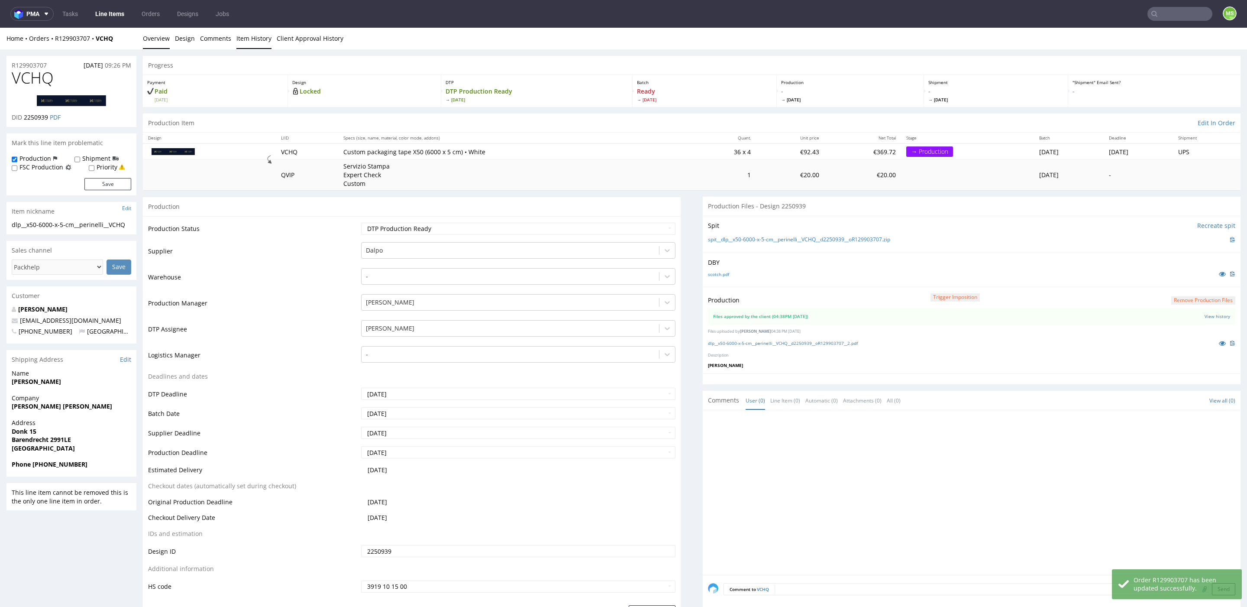
click at [249, 36] on link "Item History" at bounding box center [253, 38] width 35 height 21
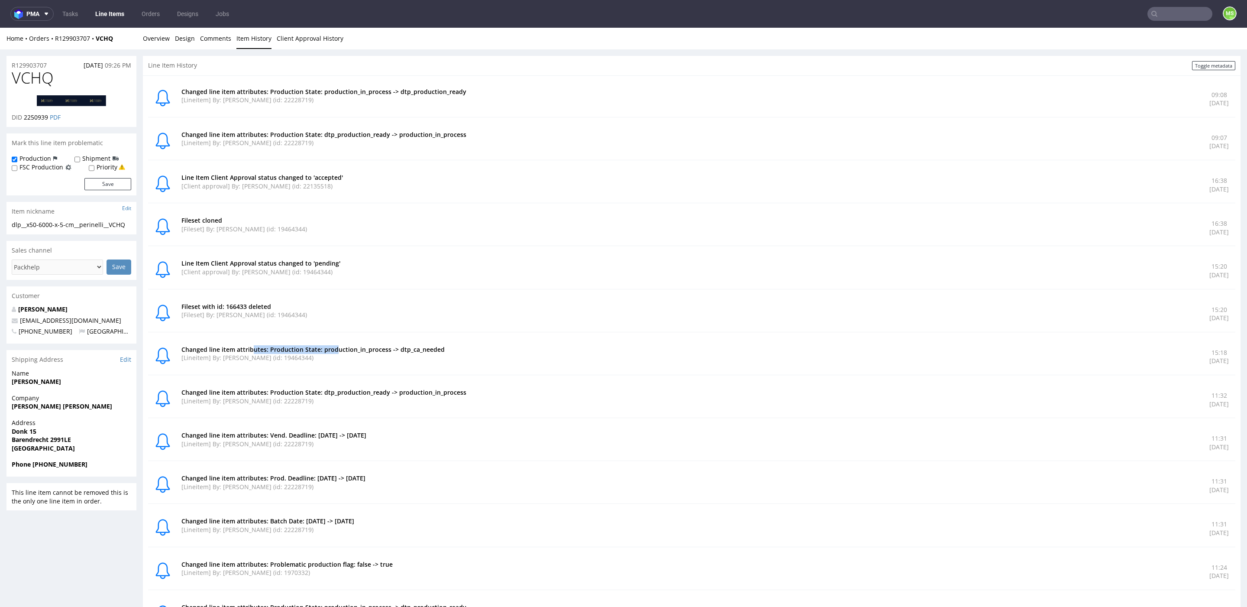
drag, startPoint x: 250, startPoint y: 348, endPoint x: 333, endPoint y: 348, distance: 83.6
click at [333, 348] on p "Changed line item attributes: Production State: production_in_process -> dtp_ca…" at bounding box center [689, 349] width 1017 height 9
click at [158, 41] on link "Overview" at bounding box center [156, 38] width 27 height 21
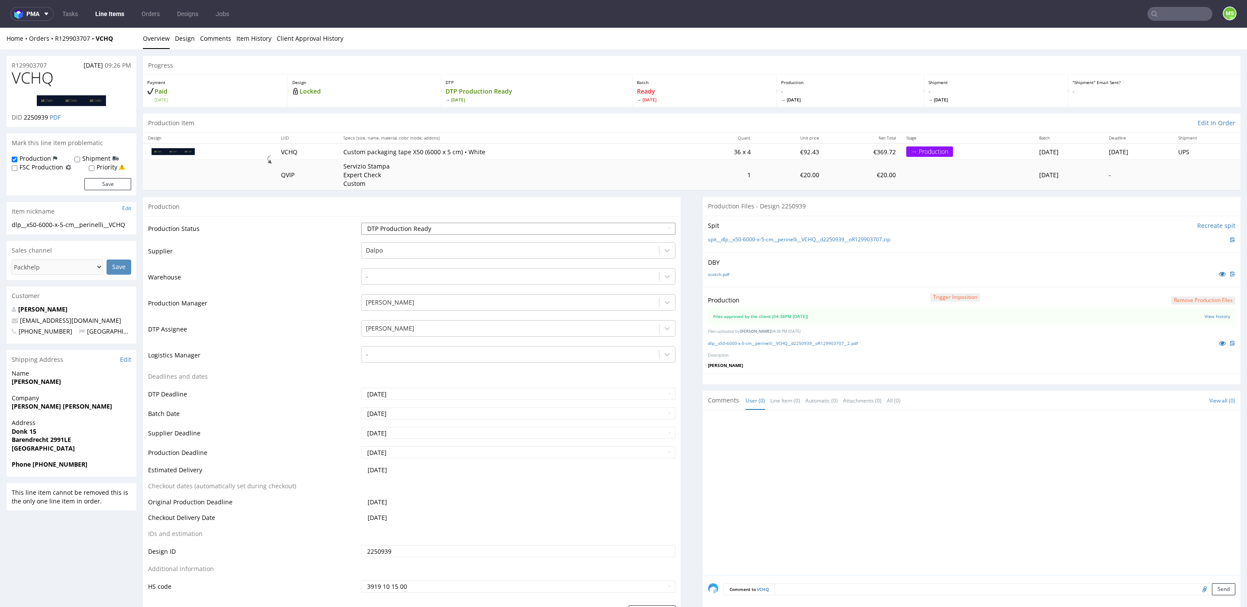
click at [514, 226] on select "Waiting for Artwork Waiting for Diecut Waiting for Mockup Waiting for DTP Waiti…" at bounding box center [518, 229] width 314 height 12
click at [361, 223] on select "Waiting for Artwork Waiting for Diecut Waiting for Mockup Waiting for DTP Waiti…" at bounding box center [518, 229] width 314 height 12
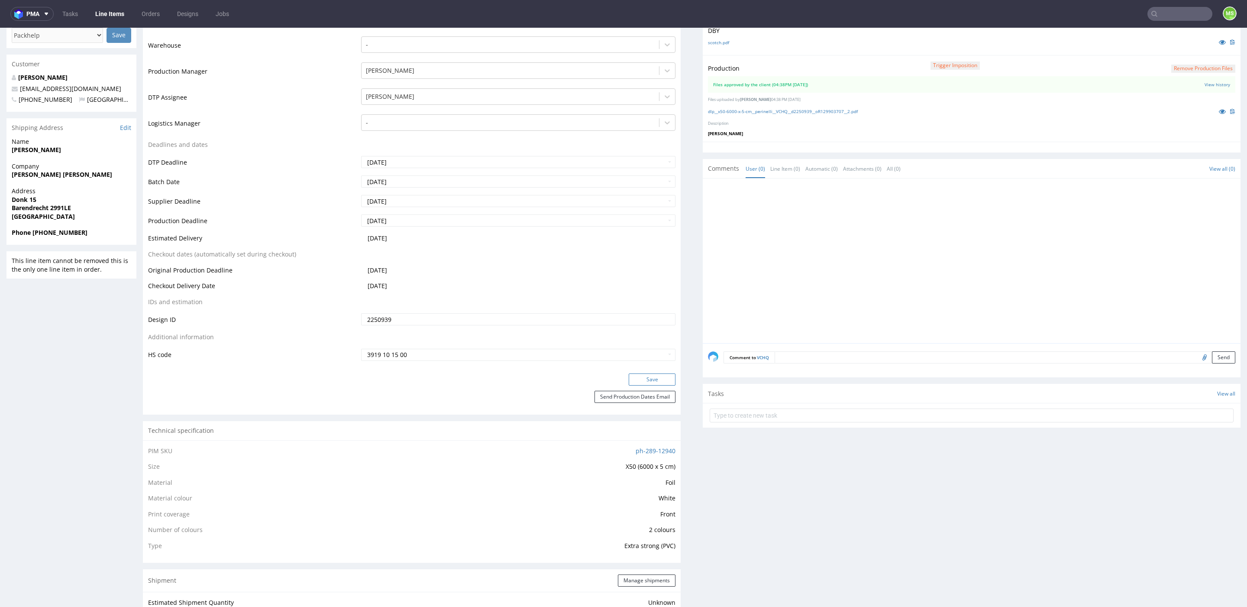
scroll to position [234, 0]
click at [639, 375] on button "Save" at bounding box center [652, 377] width 47 height 12
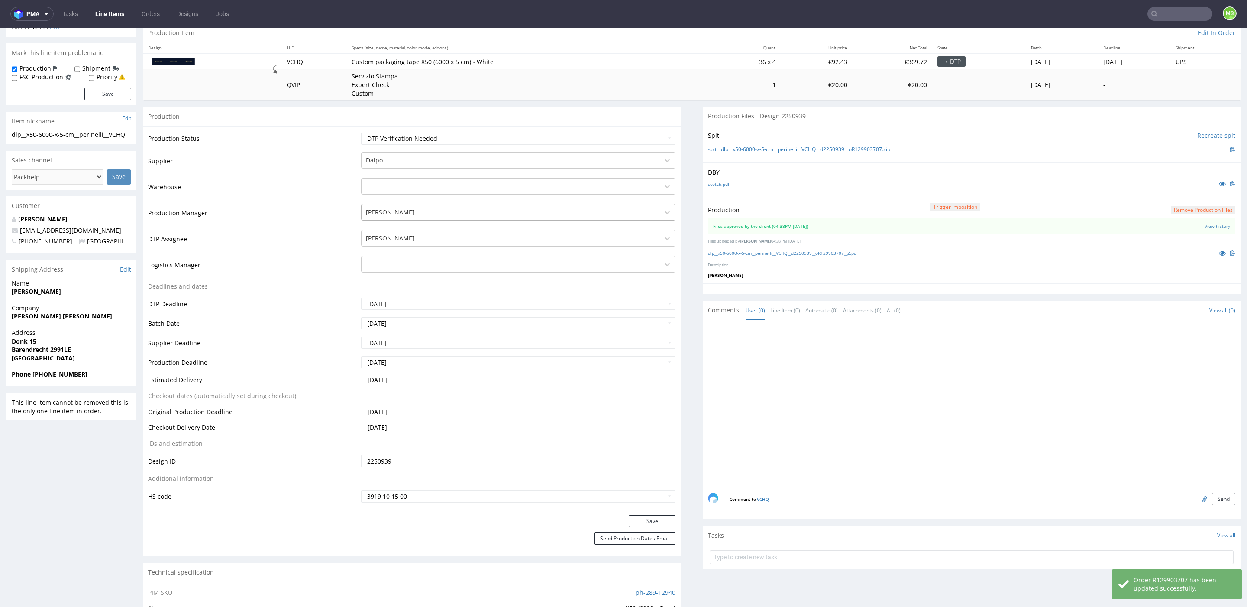
scroll to position [0, 0]
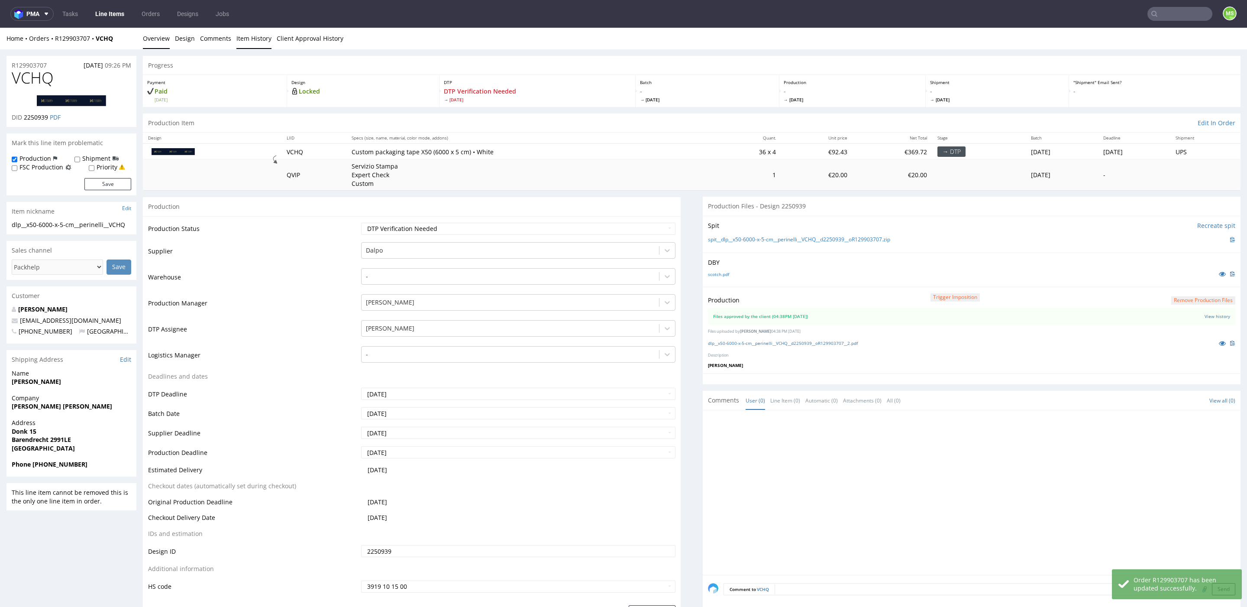
click at [252, 39] on link "Item History" at bounding box center [253, 38] width 35 height 21
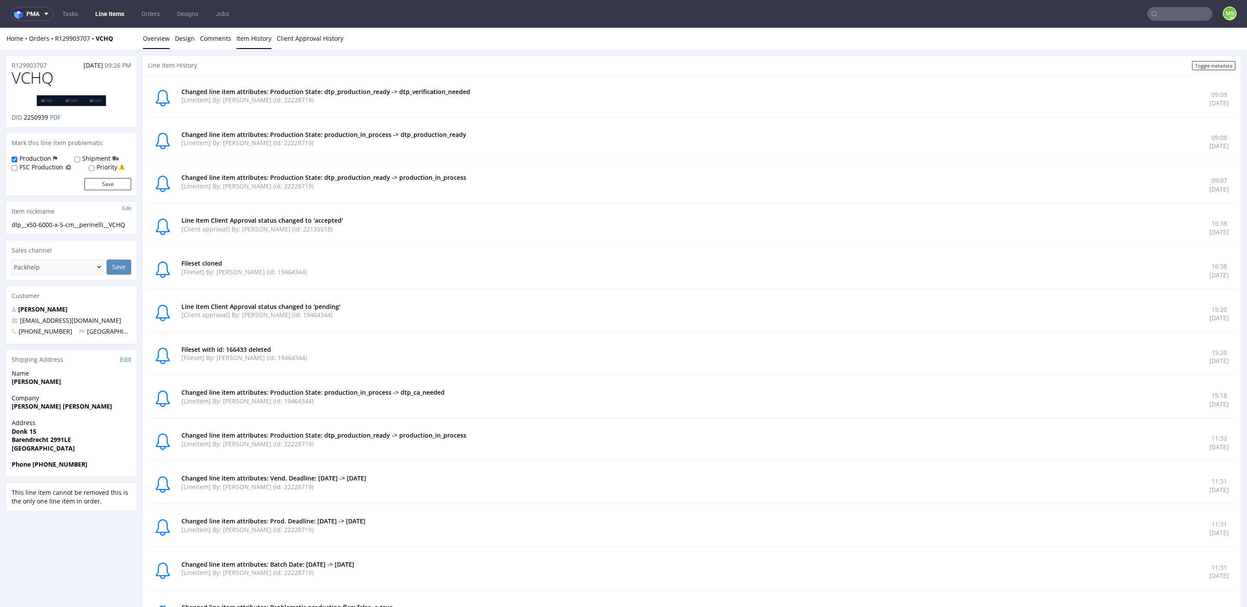
click at [153, 37] on link "Overview" at bounding box center [156, 38] width 27 height 21
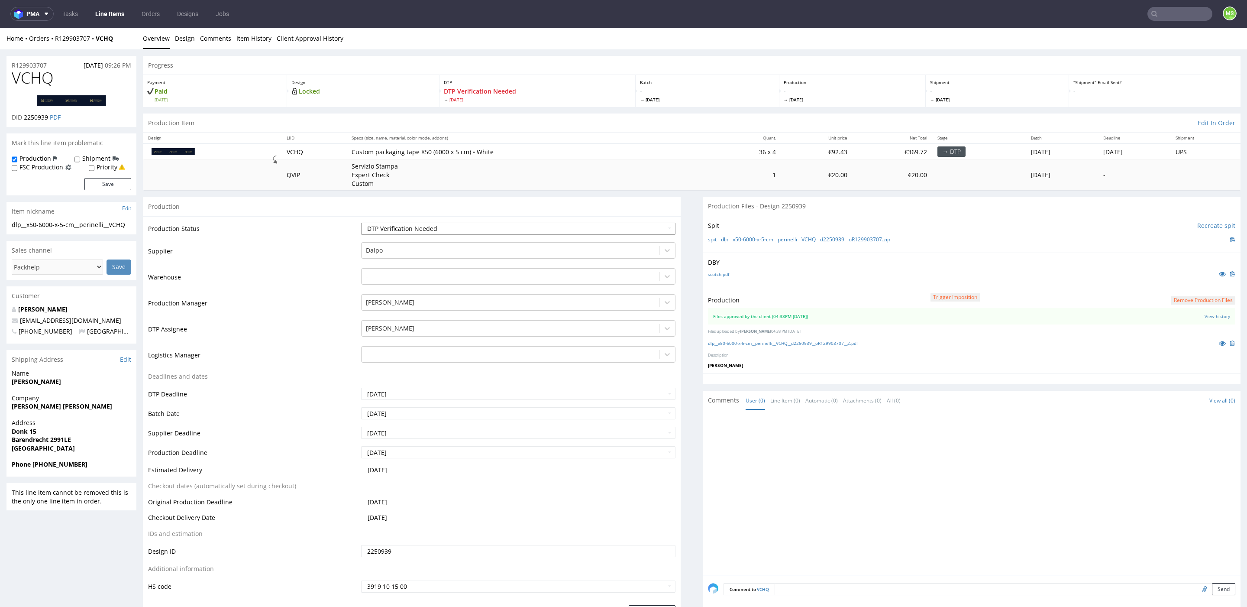
click at [417, 228] on select "Waiting for Artwork Waiting for Diecut Waiting for Mockup Waiting for DTP Waiti…" at bounding box center [518, 229] width 314 height 12
click at [361, 223] on select "Waiting for Artwork Waiting for Diecut Waiting for Mockup Waiting for DTP Waiti…" at bounding box center [518, 229] width 314 height 12
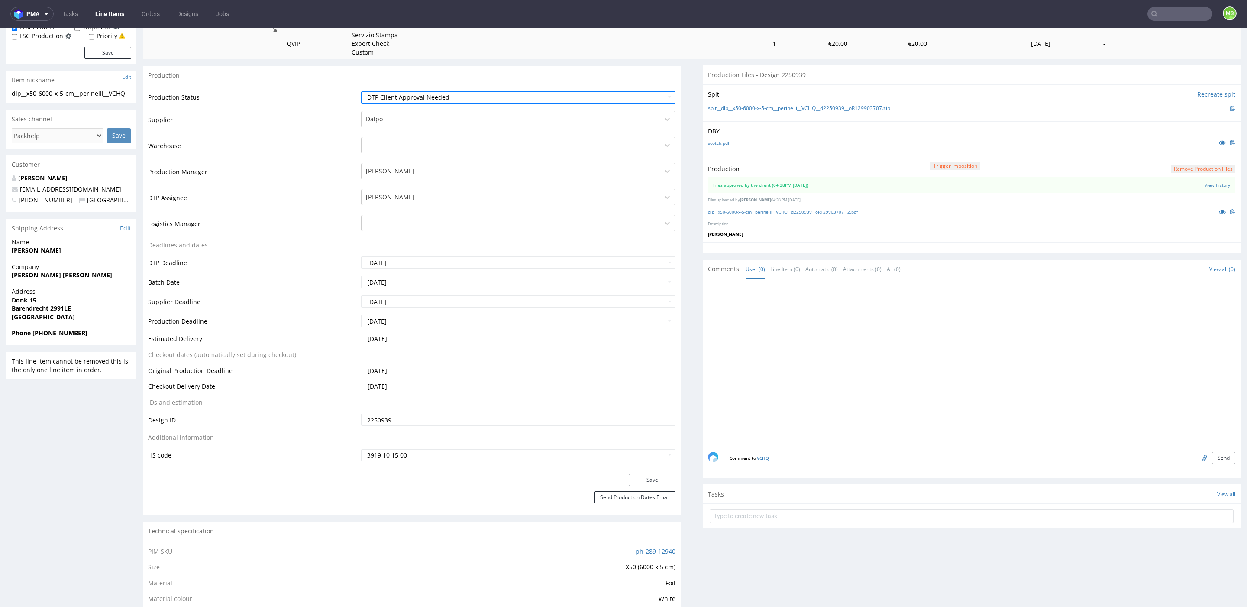
scroll to position [302, 0]
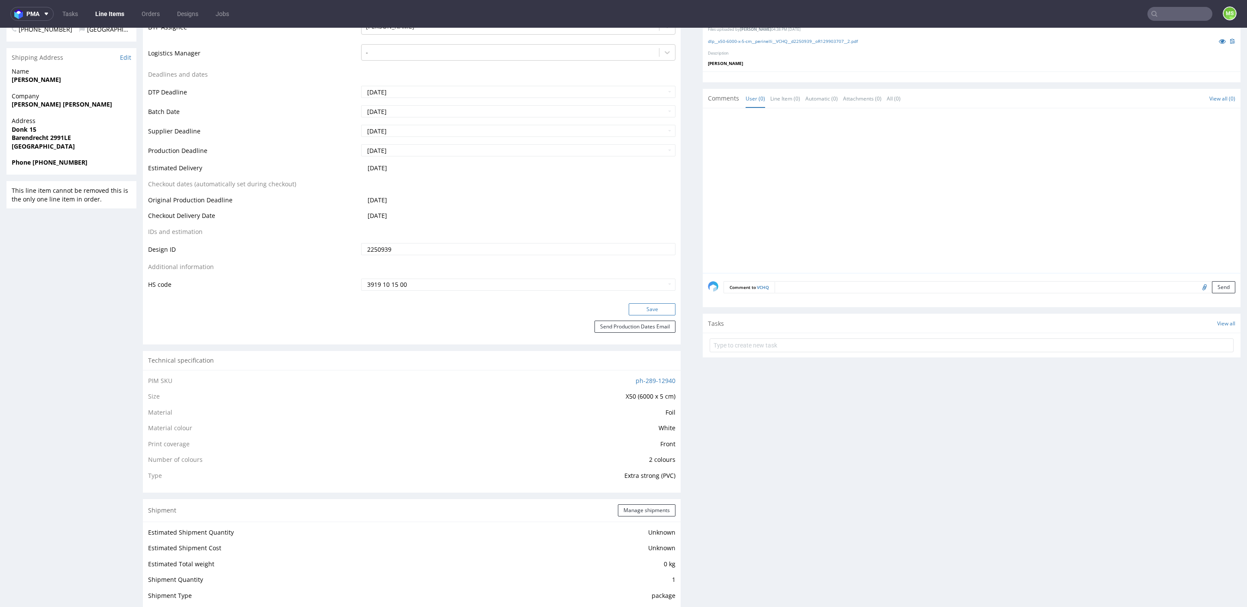
click at [646, 307] on button "Save" at bounding box center [652, 309] width 47 height 12
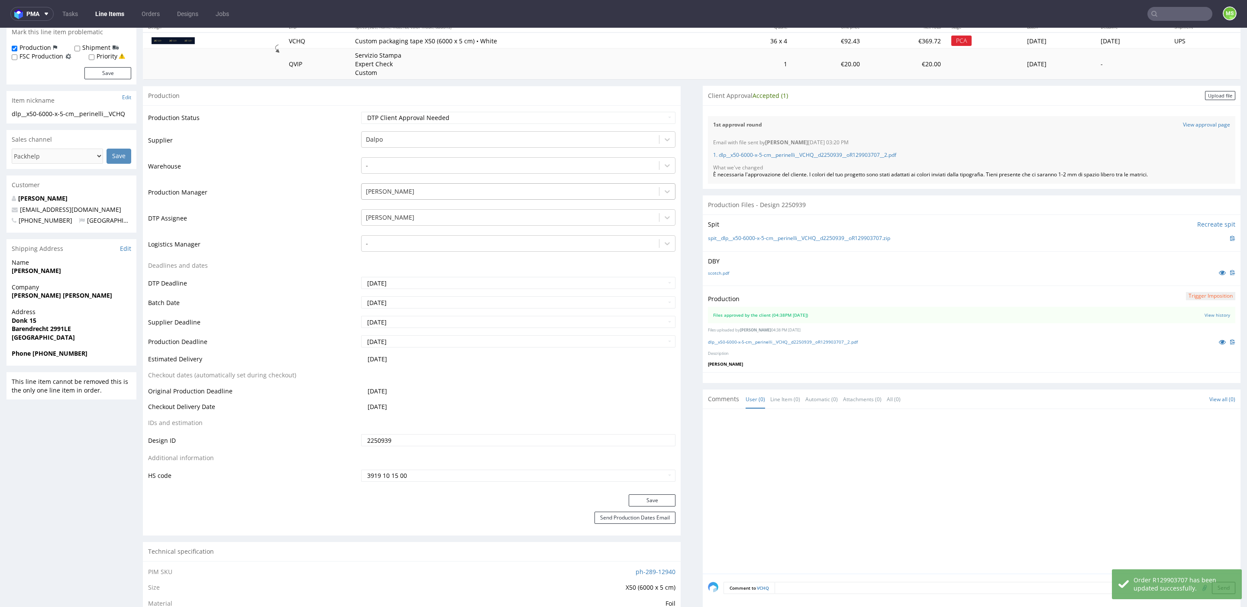
scroll to position [0, 0]
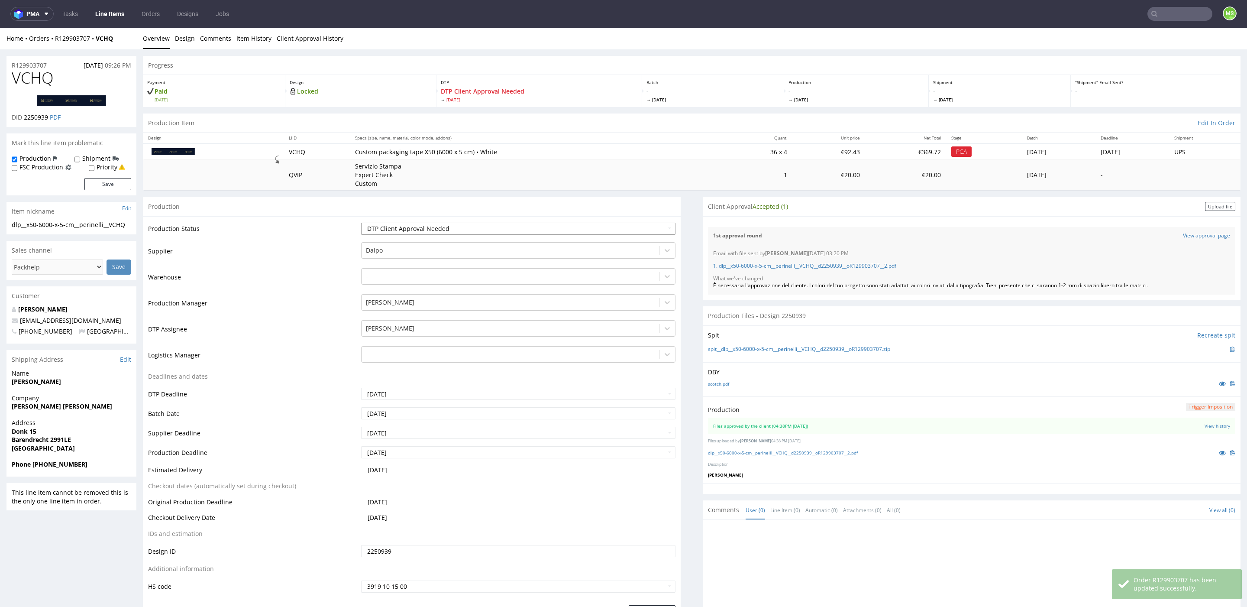
click at [480, 228] on select "Waiting for Artwork Waiting for Diecut Waiting for Mockup Waiting for DTP Waiti…" at bounding box center [518, 229] width 314 height 12
select select "production_in_process"
click at [361, 223] on select "Waiting for Artwork Waiting for Diecut Waiting for Mockup Waiting for DTP Waiti…" at bounding box center [518, 229] width 314 height 12
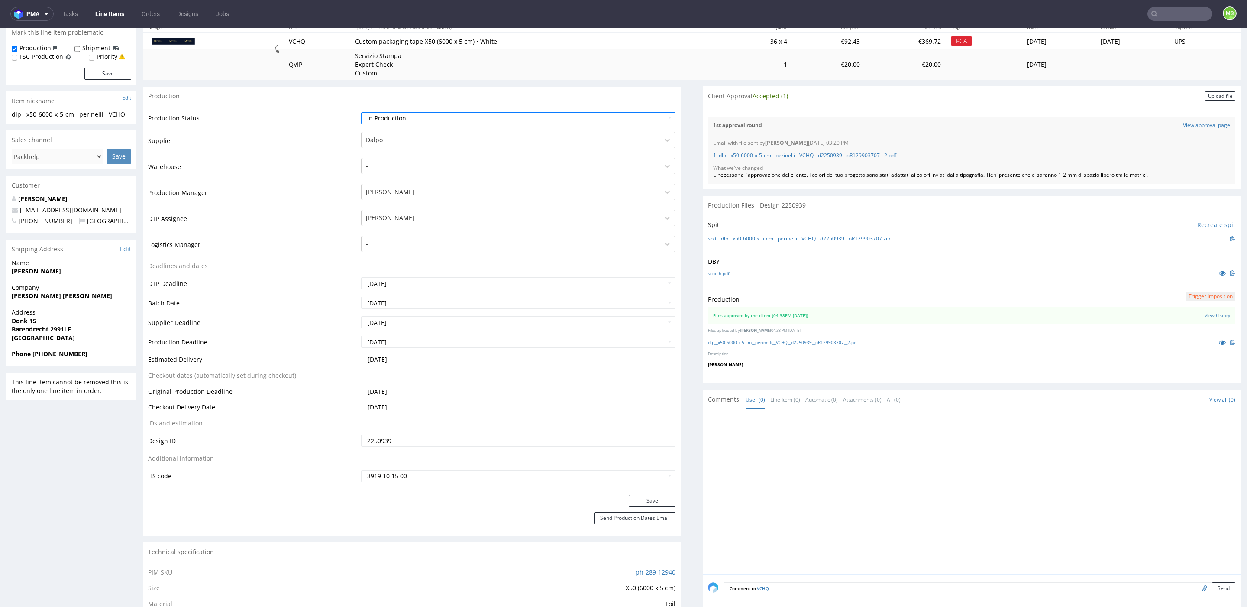
scroll to position [112, 0]
click at [645, 497] on button "Save" at bounding box center [652, 499] width 47 height 12
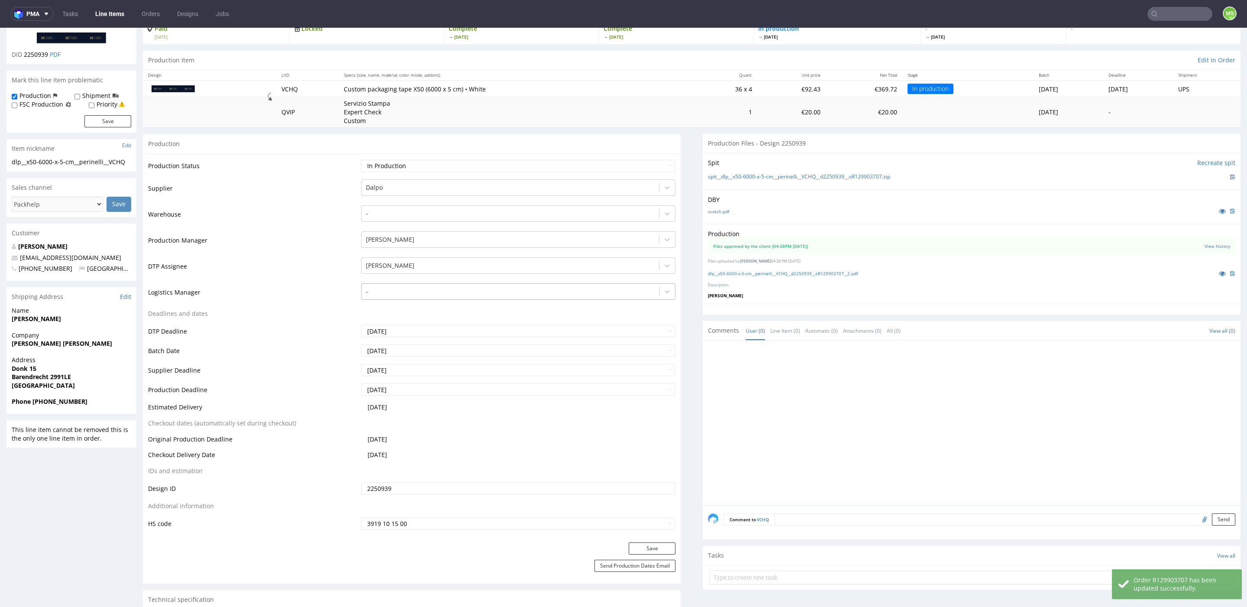
scroll to position [0, 0]
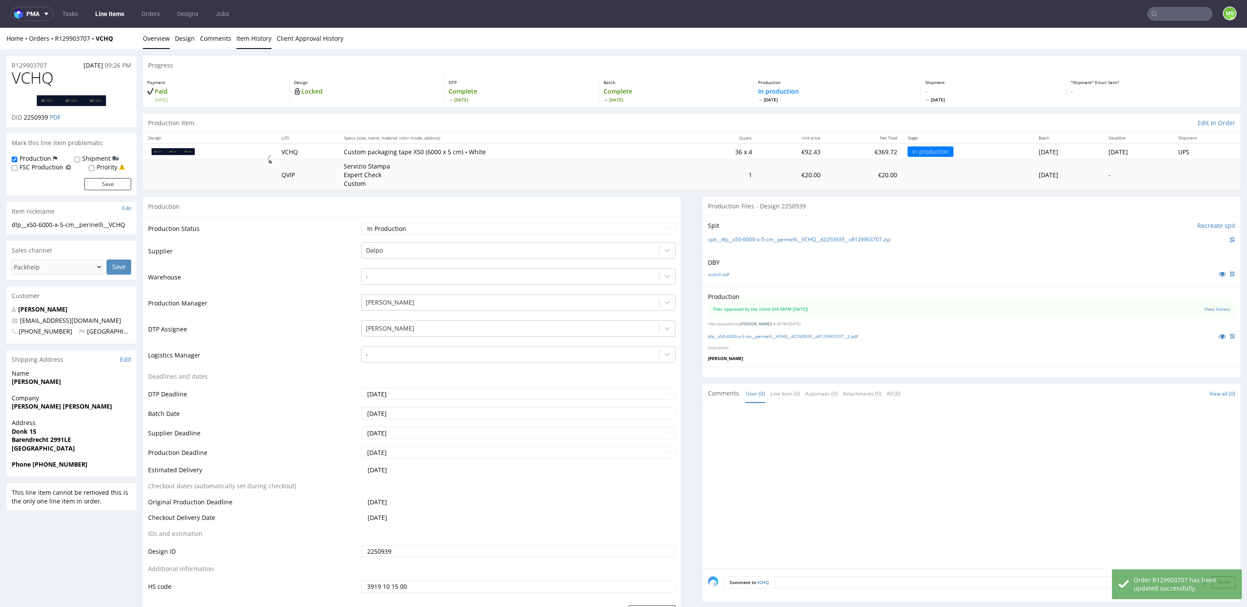
click at [249, 40] on link "Item History" at bounding box center [253, 38] width 35 height 21
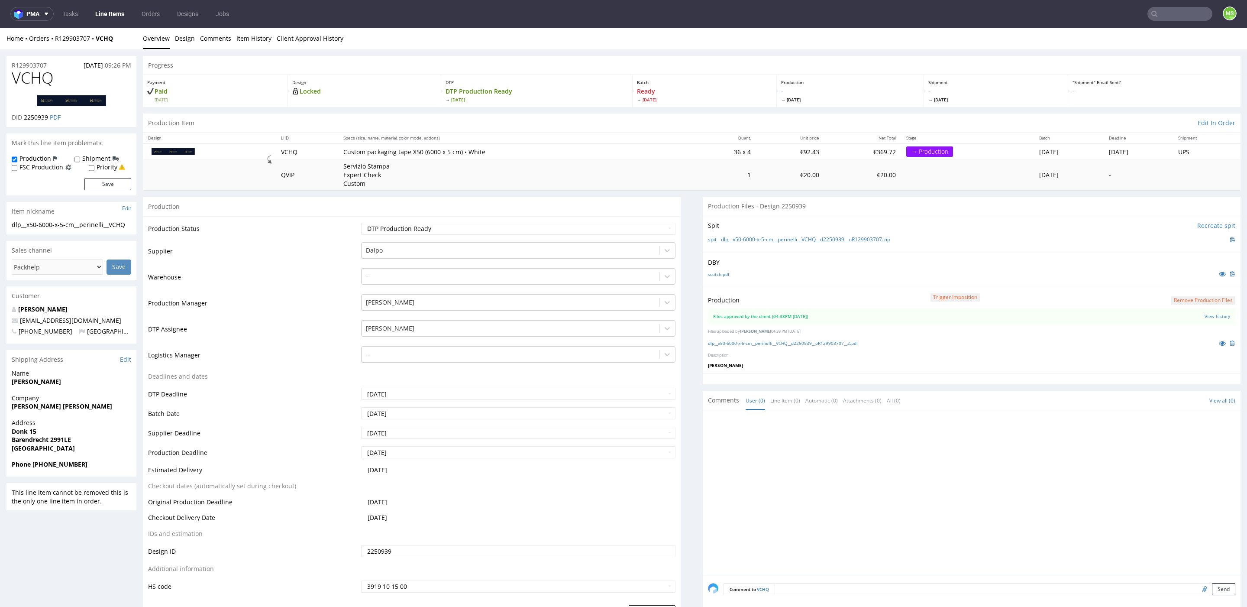
click at [84, 102] on img at bounding box center [71, 100] width 69 height 11
click at [769, 344] on link "dlp__x50-6000-x-5-cm__perinelli__VCHQ__d2250939__oR129903707__2.pdf" at bounding box center [783, 343] width 150 height 6
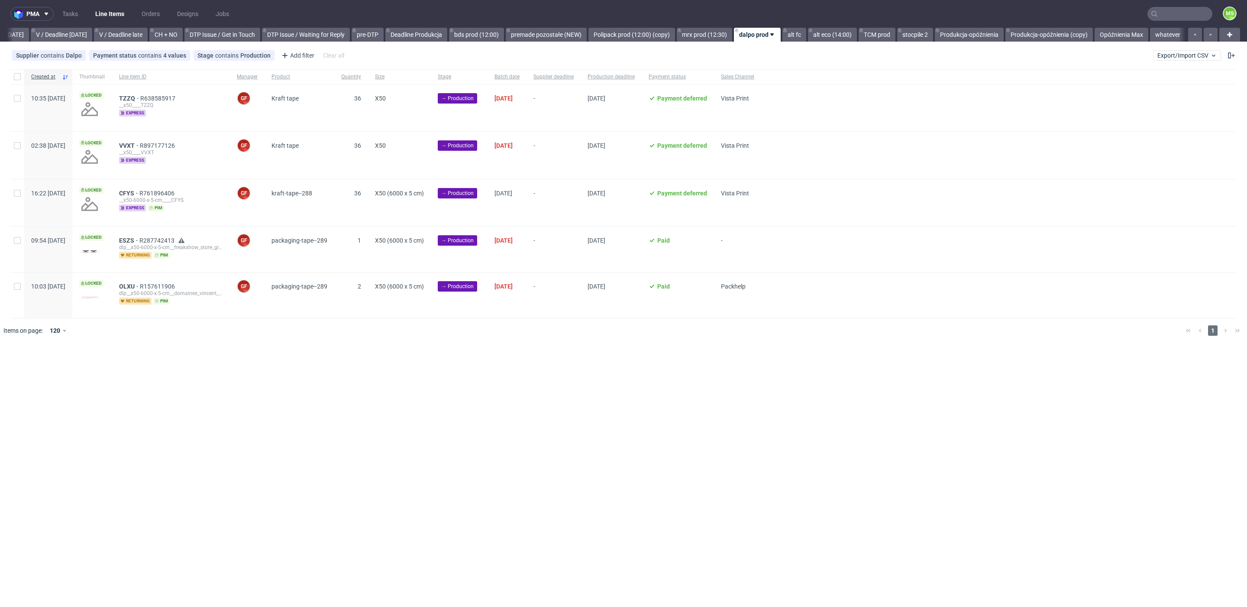
scroll to position [0, 1128]
click at [1185, 55] on span "Export/Import CSV" at bounding box center [1187, 55] width 60 height 7
click at [1178, 87] on link "Import shipments CSV" at bounding box center [1166, 91] width 101 height 14
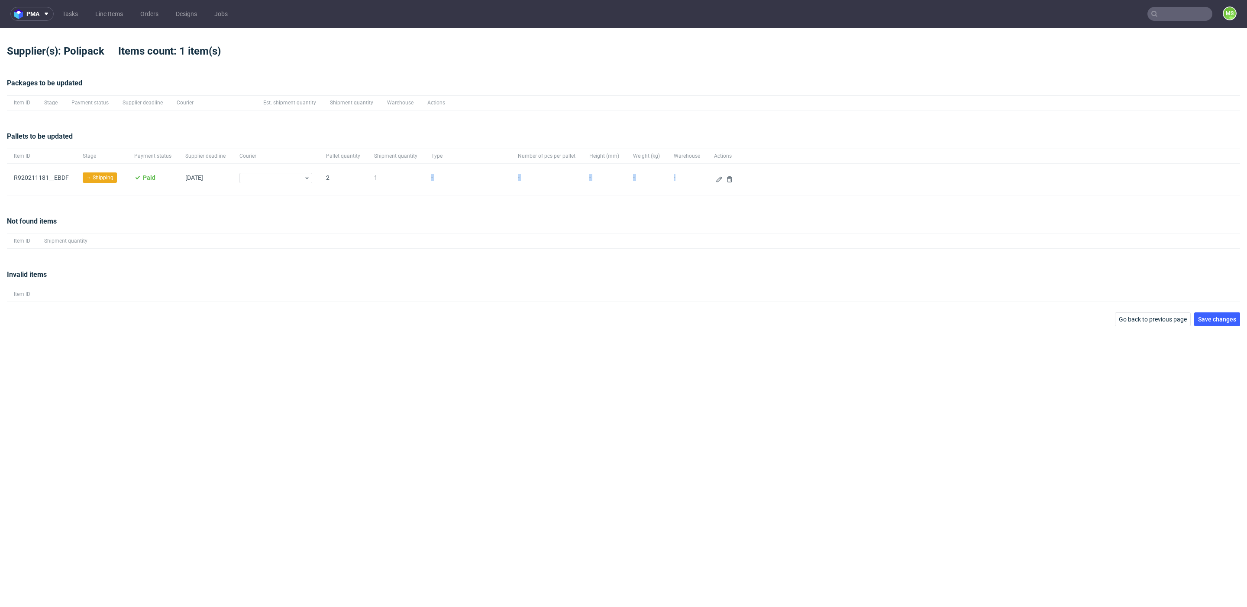
drag, startPoint x: 409, startPoint y: 177, endPoint x: 688, endPoint y: 186, distance: 279.9
click at [694, 180] on div "R920211181__EBDF → Shipping Paid [DATE] 2 1 - - - - -" at bounding box center [623, 180] width 1233 height 32
click at [661, 341] on div "pma Tasks Line Items Orders Designs Jobs MS Supplier(s): Polipack Items count: …" at bounding box center [623, 303] width 1247 height 607
click at [549, 247] on div "Not found items Item ID Shipment quantity" at bounding box center [623, 232] width 1233 height 53
click at [61, 178] on link "R920211181__EBDF" at bounding box center [41, 177] width 55 height 7
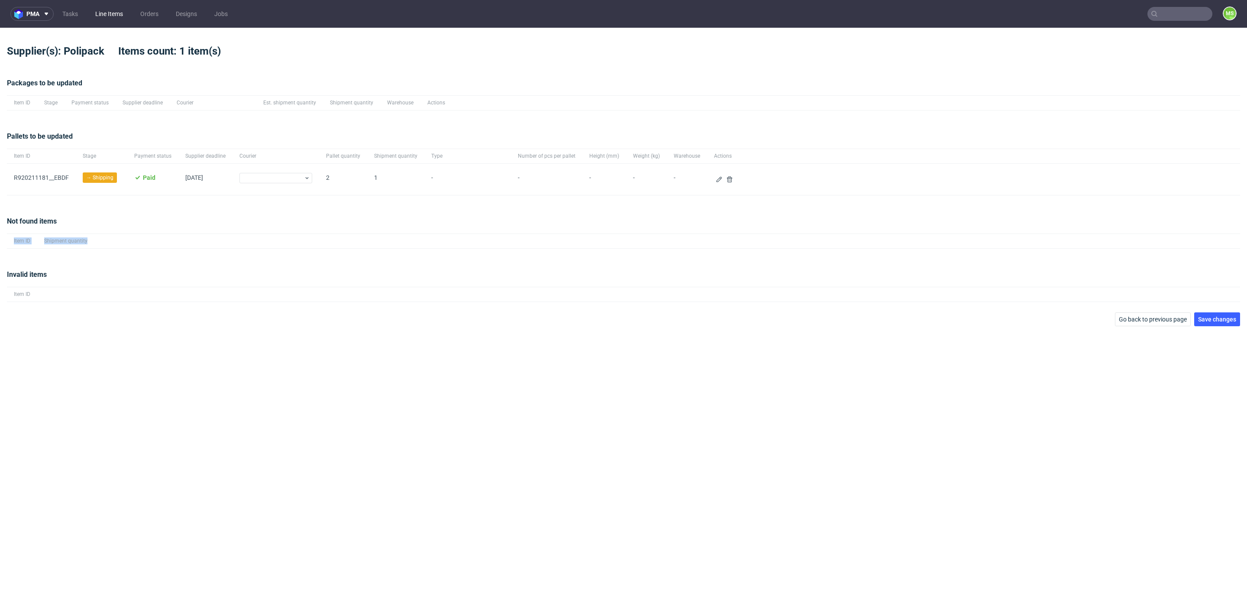
click at [119, 18] on link "Line Items" at bounding box center [109, 14] width 38 height 14
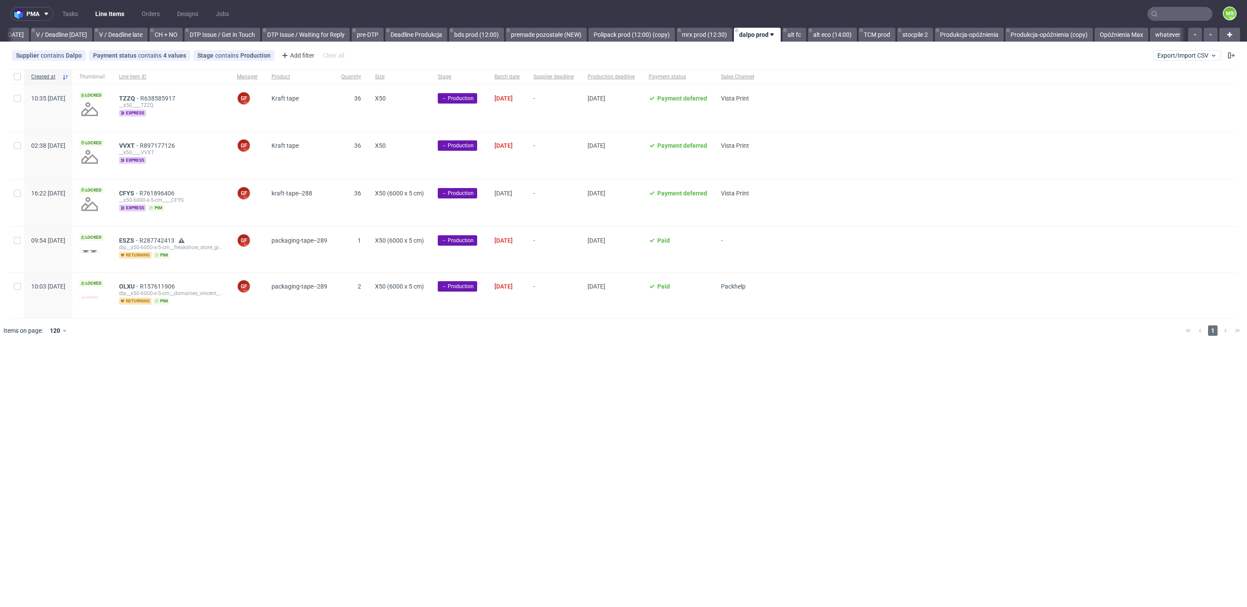
scroll to position [0, 1128]
click at [1052, 35] on link "Produkcja-opóźnienia (copy)" at bounding box center [1048, 35] width 87 height 14
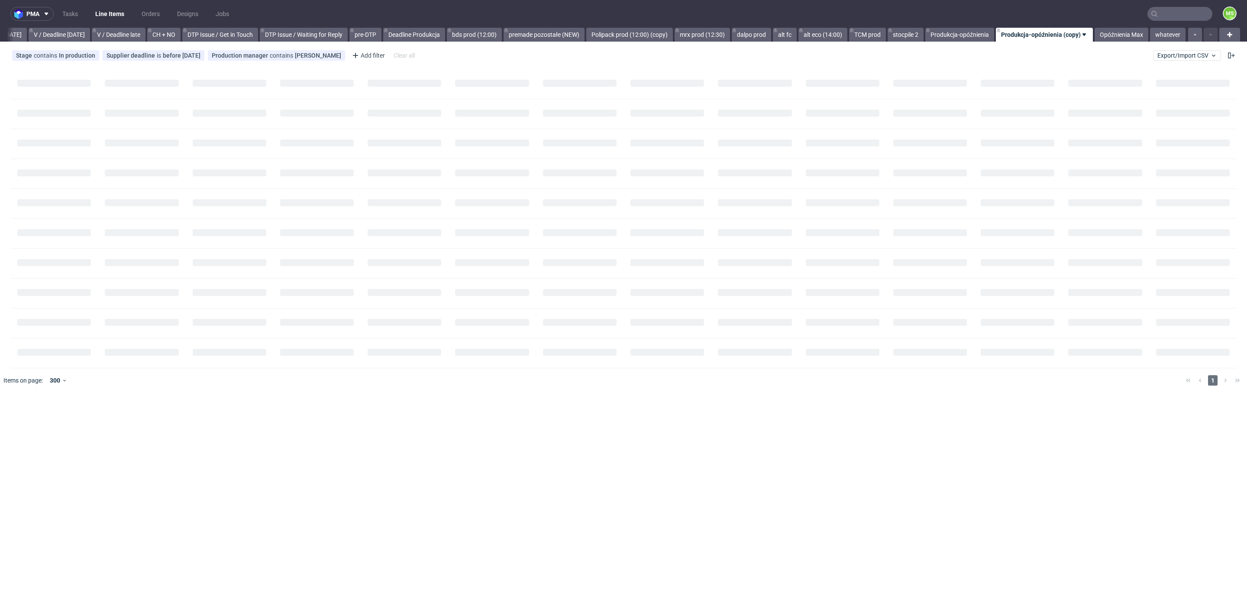
scroll to position [0, 1130]
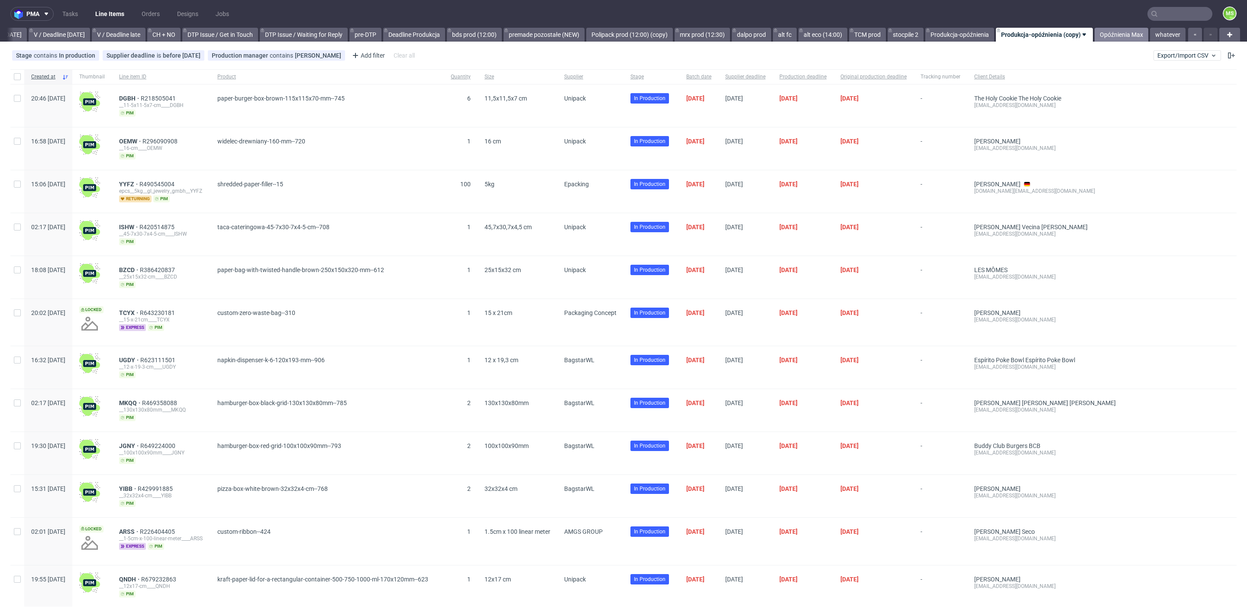
click at [1126, 35] on link "Opóźnienia Max" at bounding box center [1122, 35] width 54 height 14
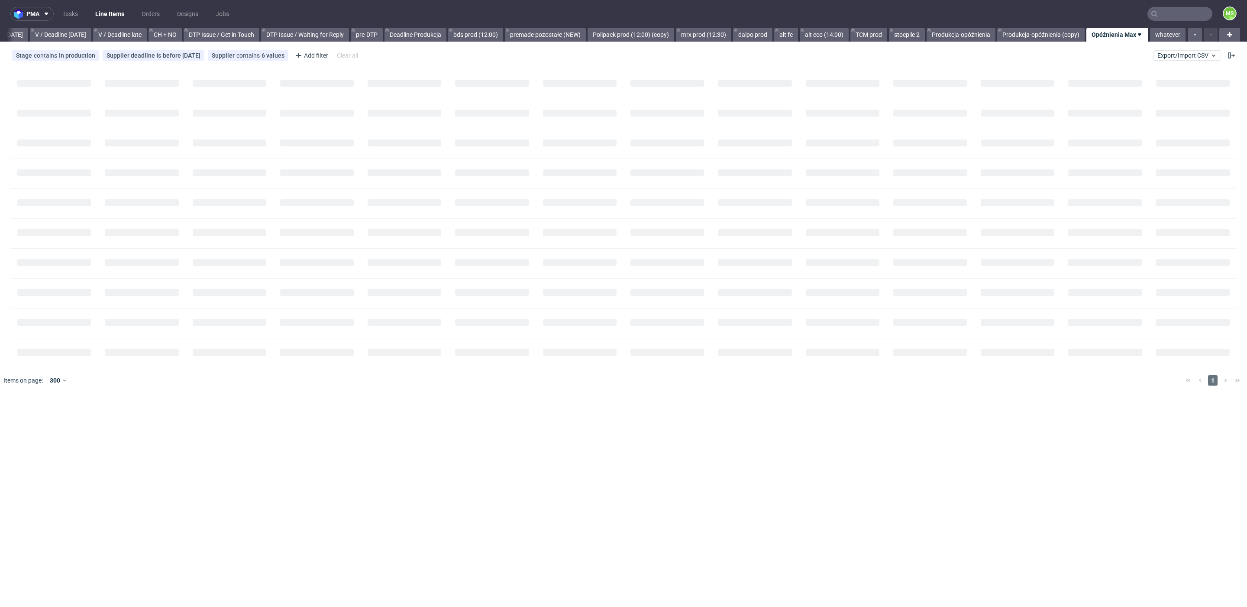
scroll to position [0, 1128]
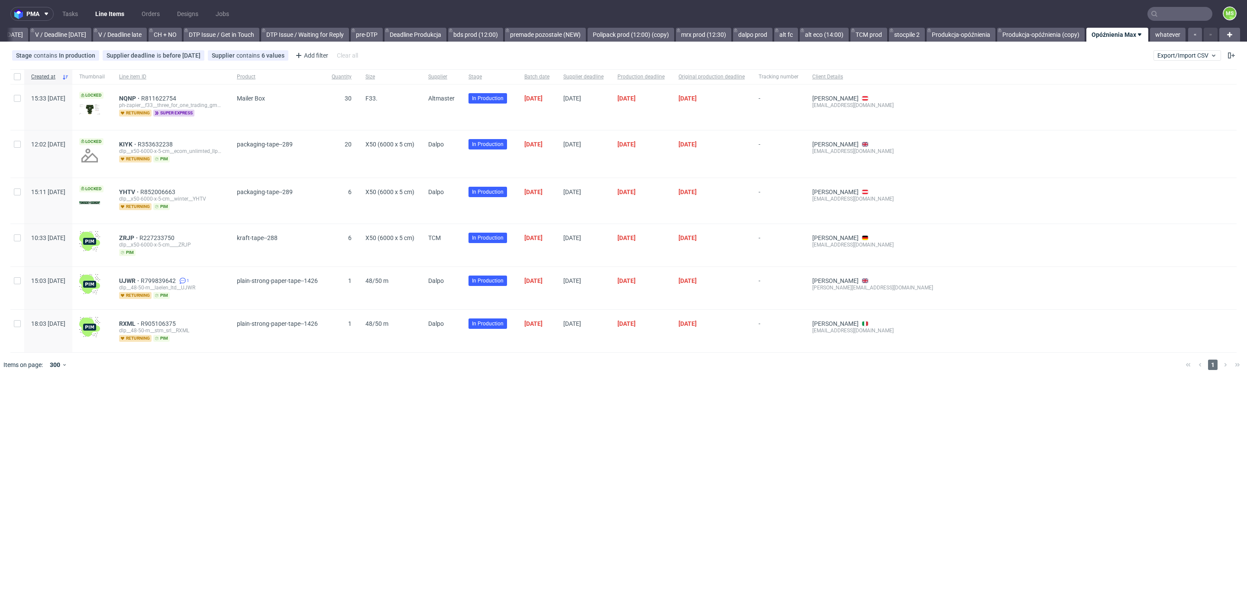
click at [455, 79] on span "Supplier" at bounding box center [441, 76] width 26 height 7
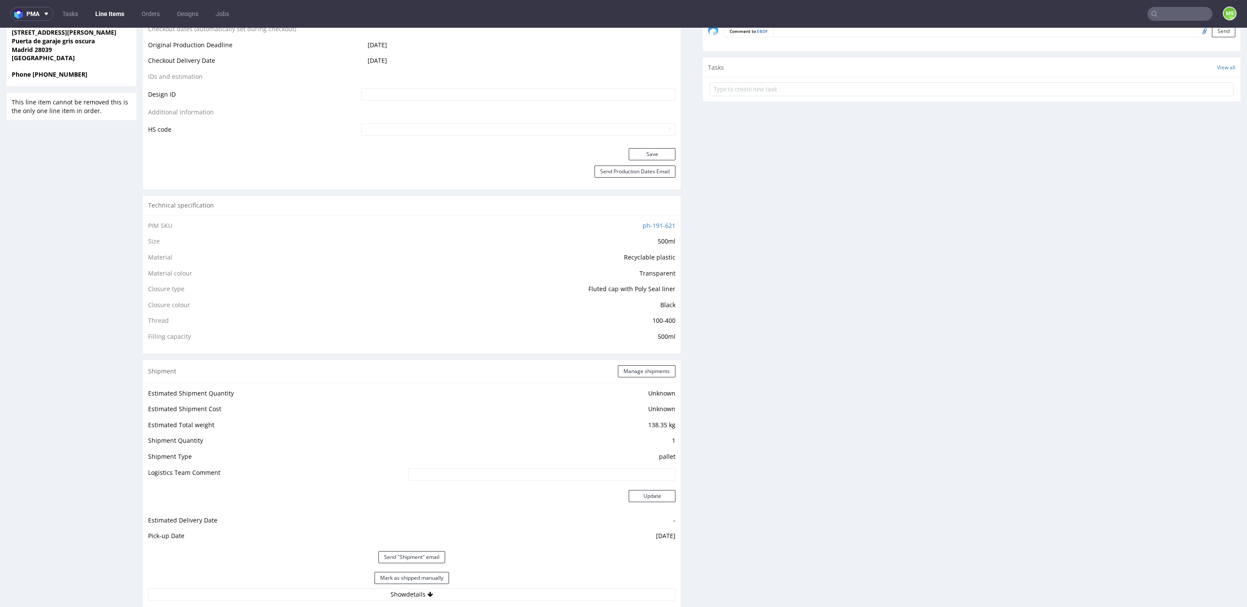
scroll to position [461, 0]
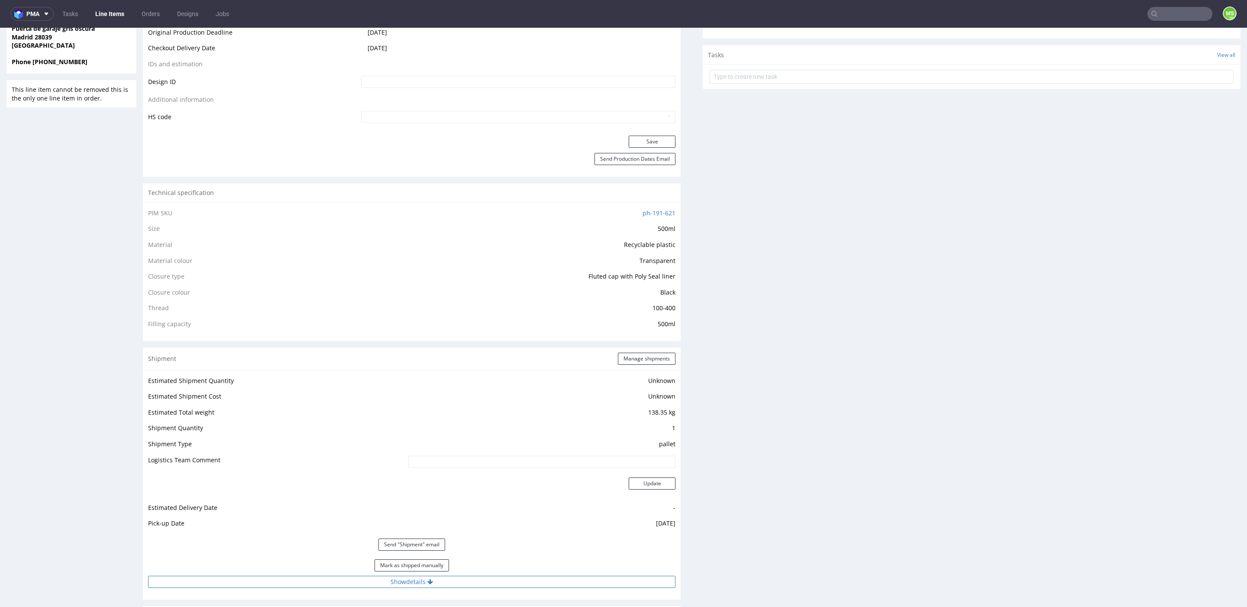
click at [460, 579] on button "Show details" at bounding box center [411, 581] width 527 height 12
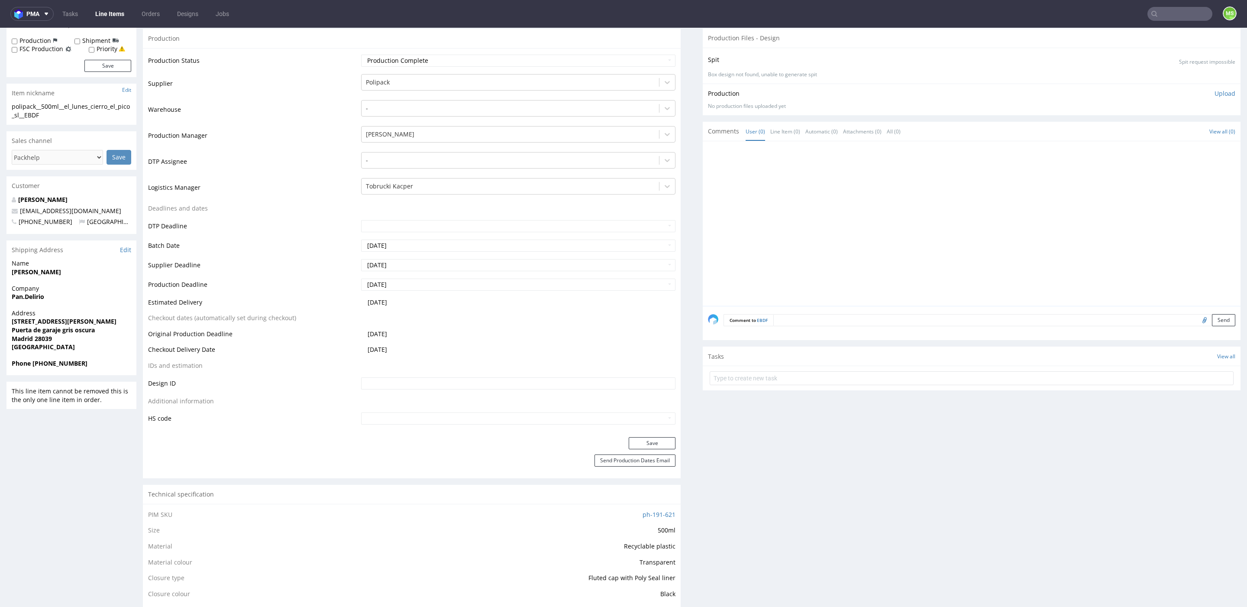
scroll to position [0, 0]
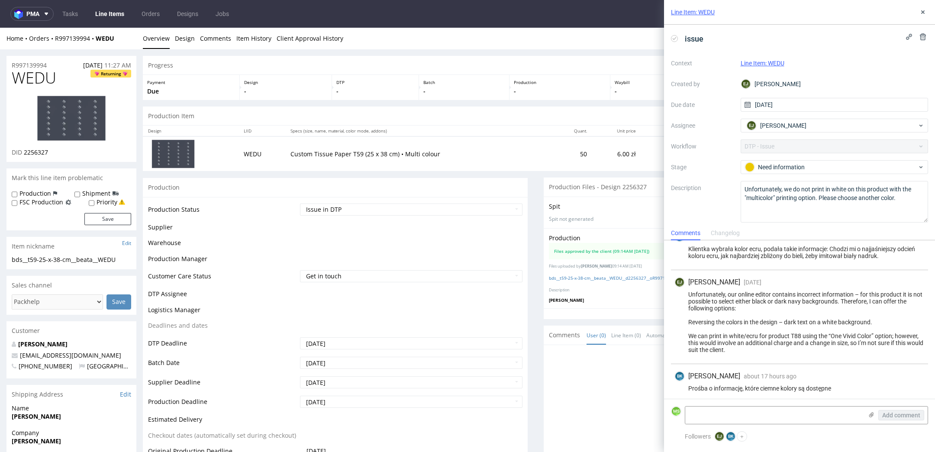
scroll to position [57, 0]
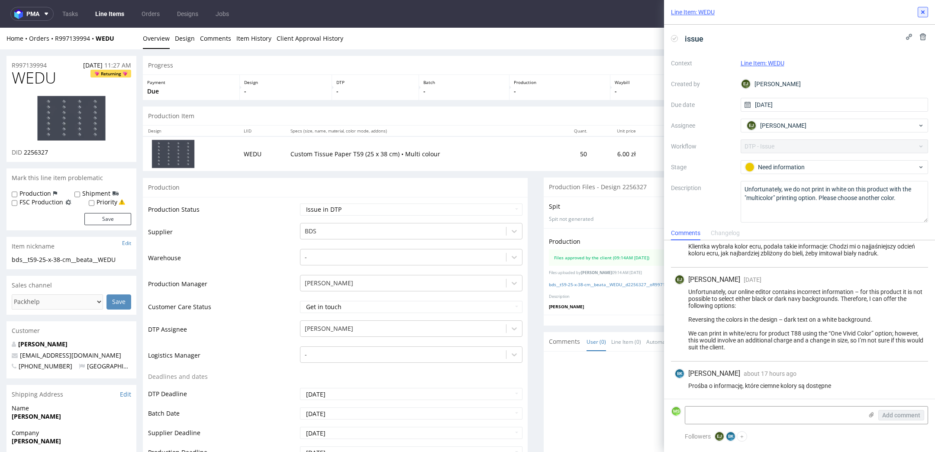
click at [924, 13] on use at bounding box center [922, 11] width 3 height 3
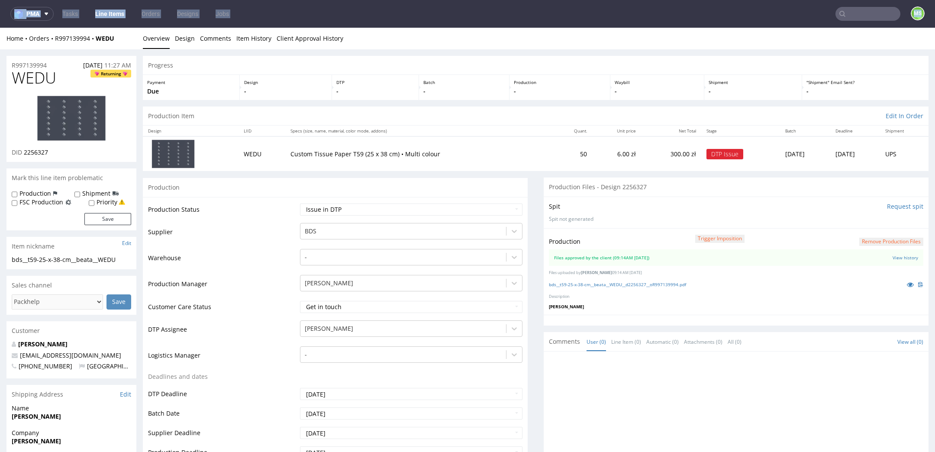
click at [924, 13] on nav "pma Tasks Line Items Orders Designs Jobs MS" at bounding box center [467, 14] width 935 height 28
